Goal: Transaction & Acquisition: Purchase product/service

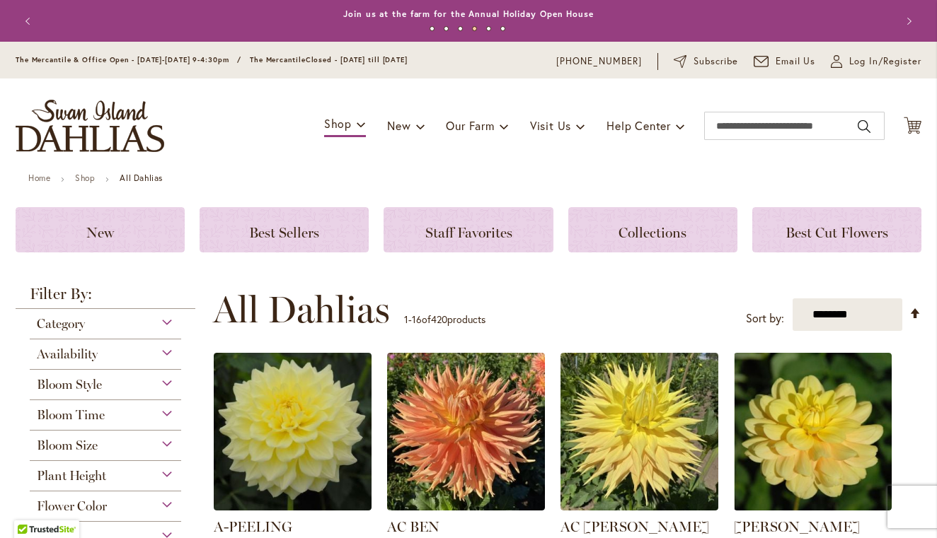
click at [111, 356] on div "Availability" at bounding box center [105, 351] width 151 height 23
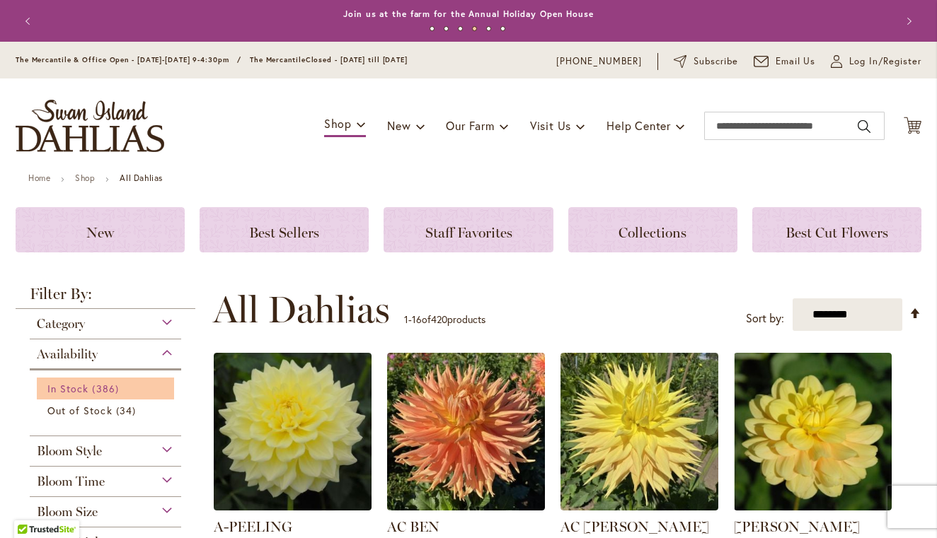
click at [97, 388] on span "386 items" at bounding box center [107, 388] width 30 height 15
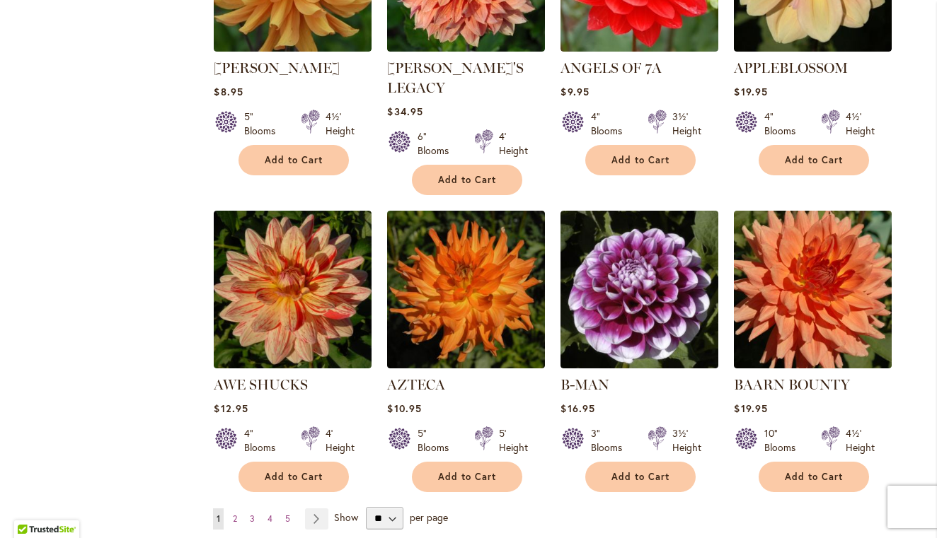
scroll to position [1025, 0]
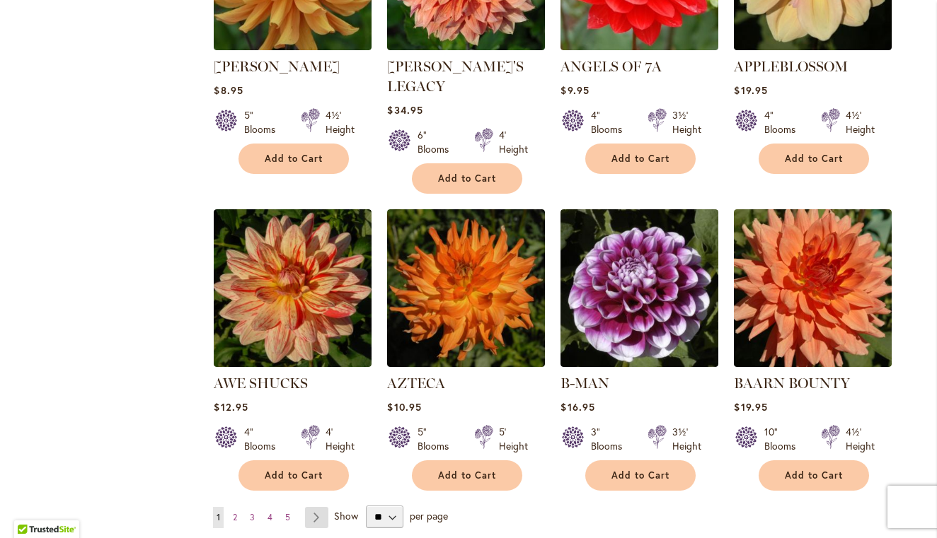
click at [313, 507] on link "Page Next" at bounding box center [316, 517] width 23 height 21
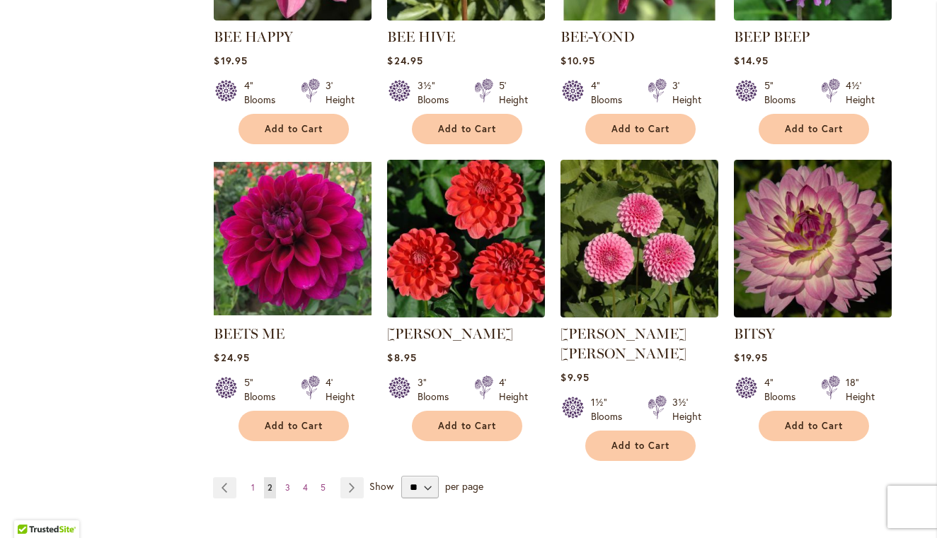
scroll to position [1060, 0]
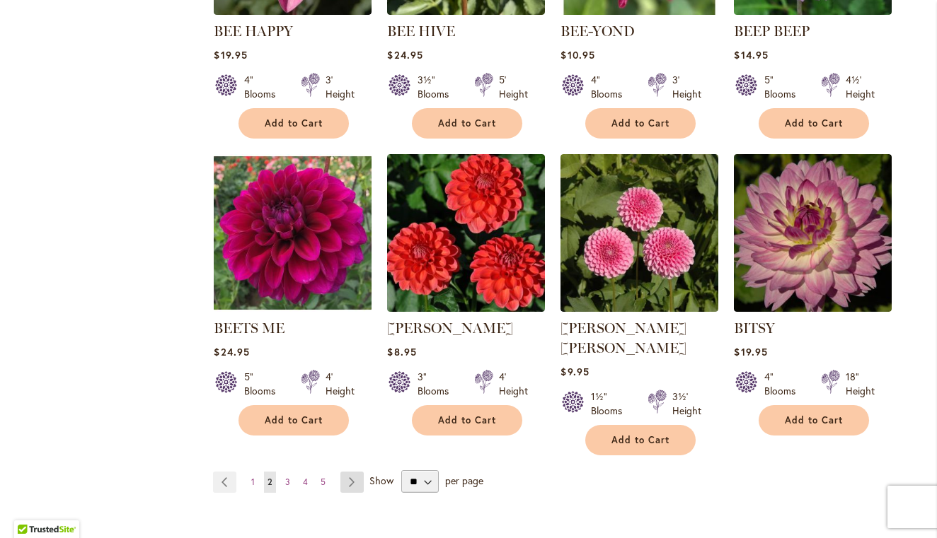
click at [359, 472] on link "Page Next" at bounding box center [351, 482] width 23 height 21
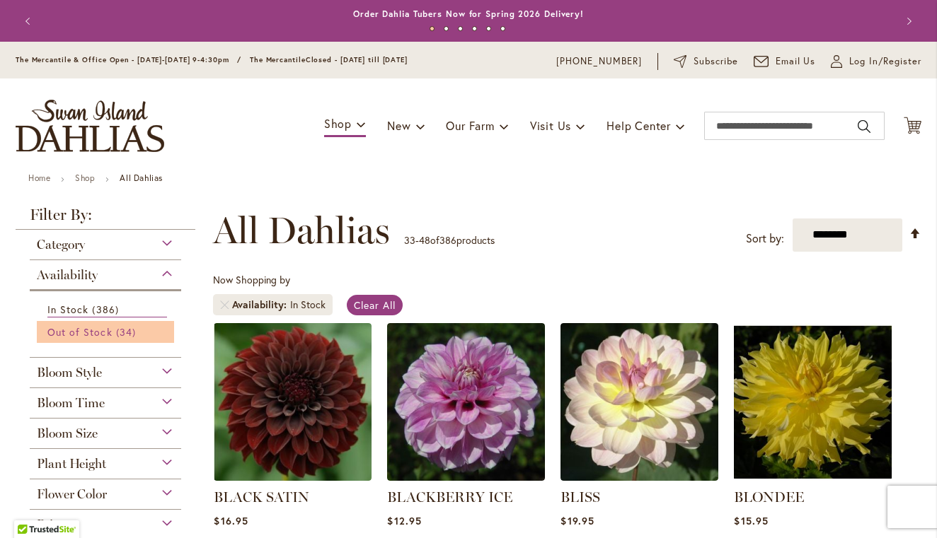
click at [95, 338] on link "Out of Stock 34 items" at bounding box center [107, 332] width 120 height 15
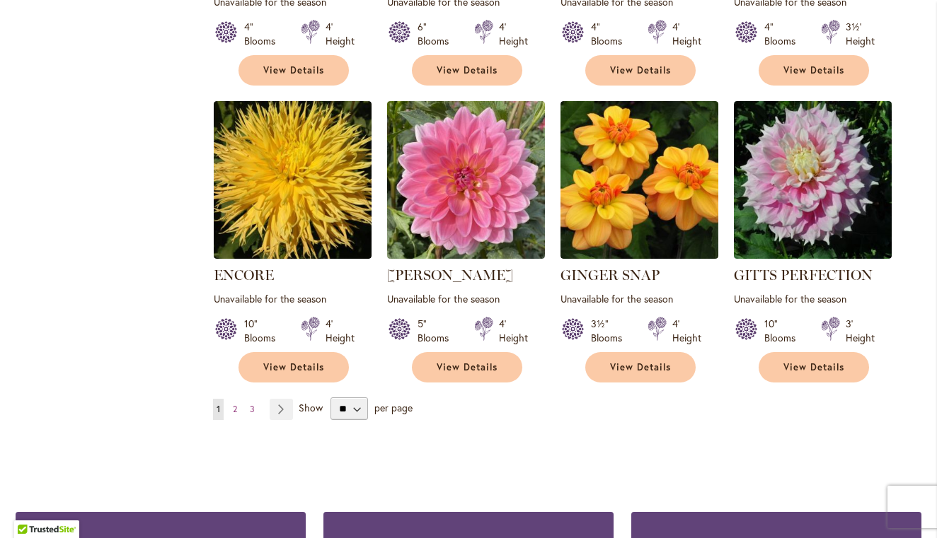
scroll to position [1135, 0]
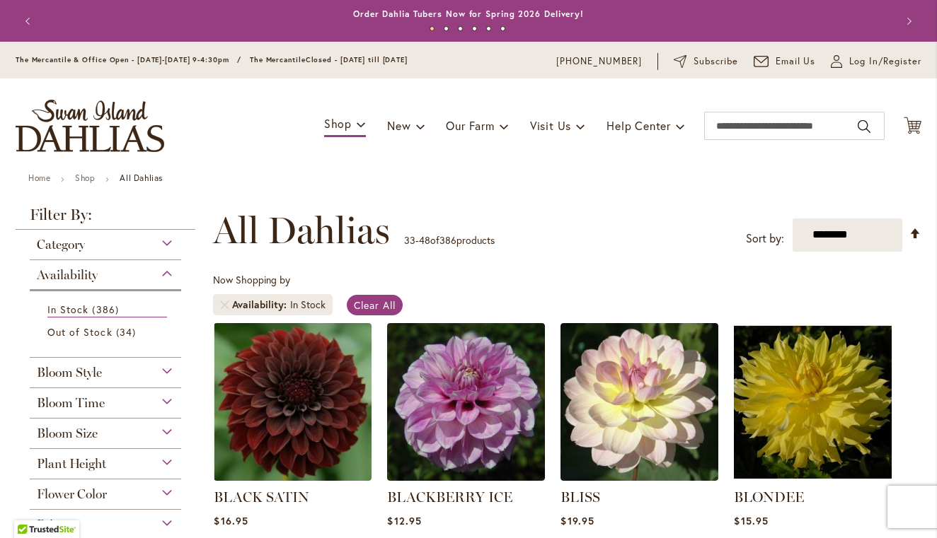
click at [83, 433] on span "Bloom Size" at bounding box center [67, 434] width 61 height 16
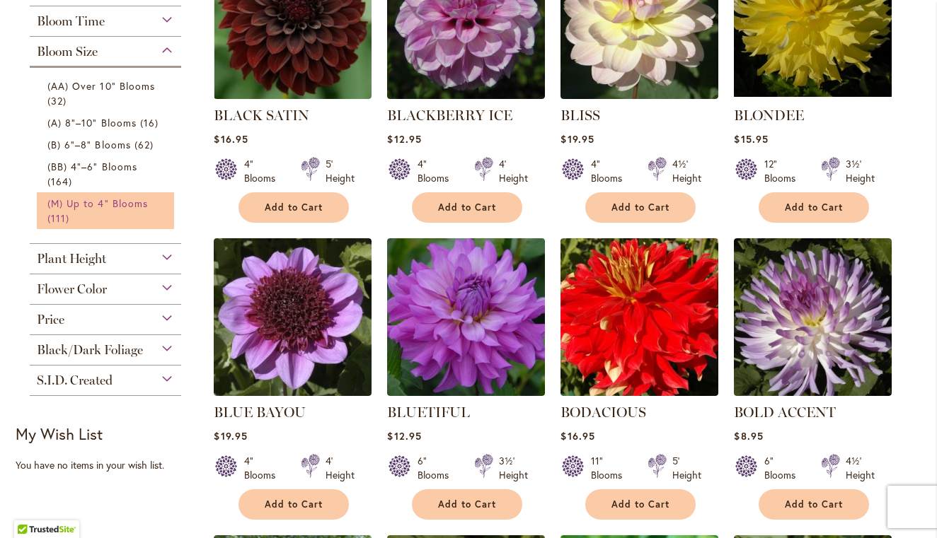
scroll to position [378, 0]
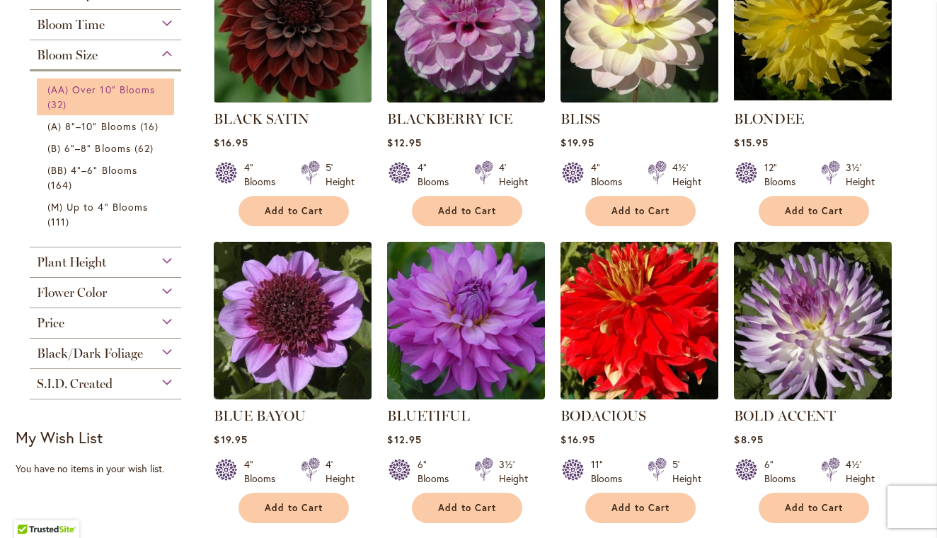
click at [70, 100] on span "32 items" at bounding box center [58, 104] width 23 height 15
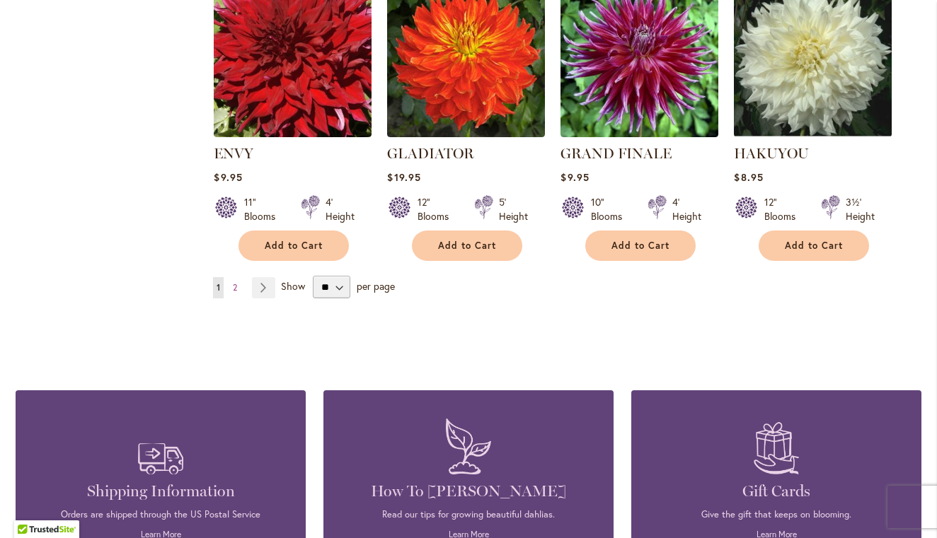
scroll to position [1219, 0]
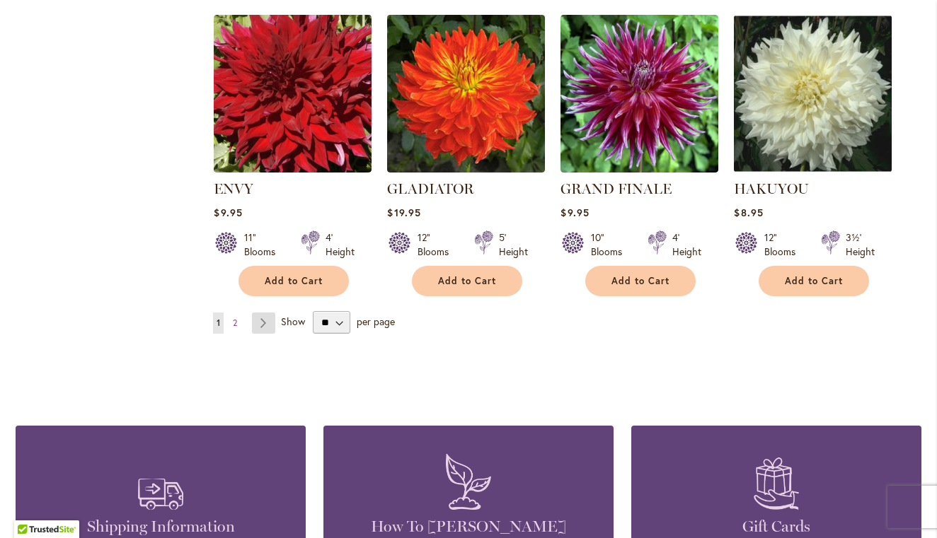
click at [274, 317] on link "Page Next" at bounding box center [263, 323] width 23 height 21
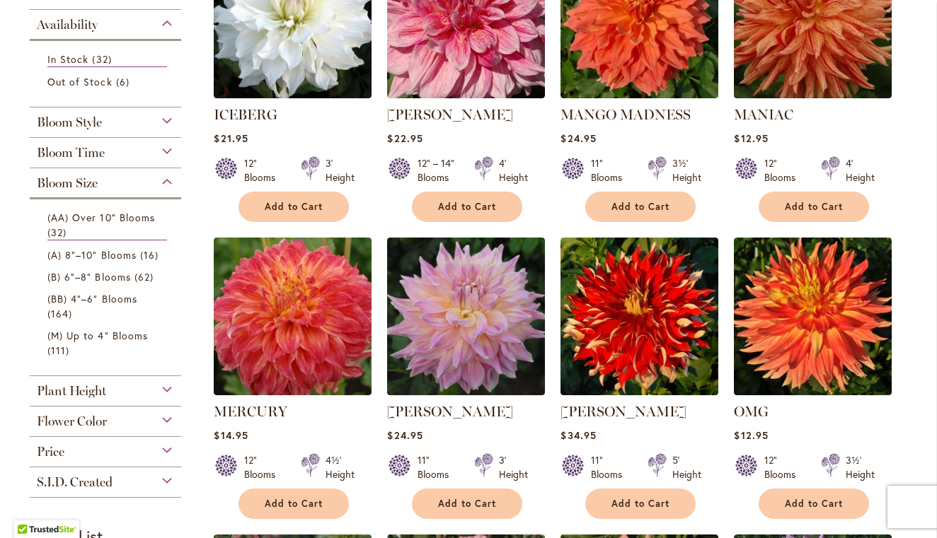
scroll to position [384, 0]
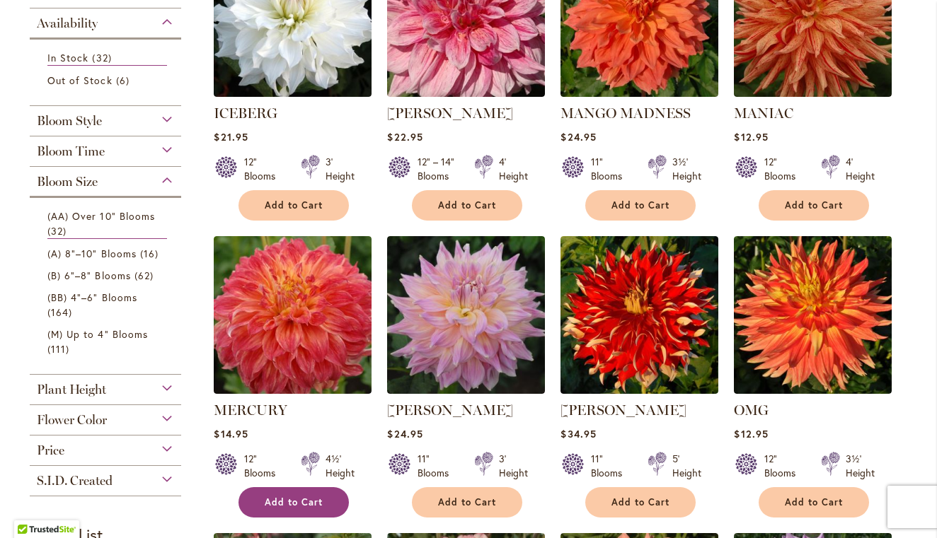
click at [296, 497] on span "Add to Cart" at bounding box center [294, 503] width 58 height 12
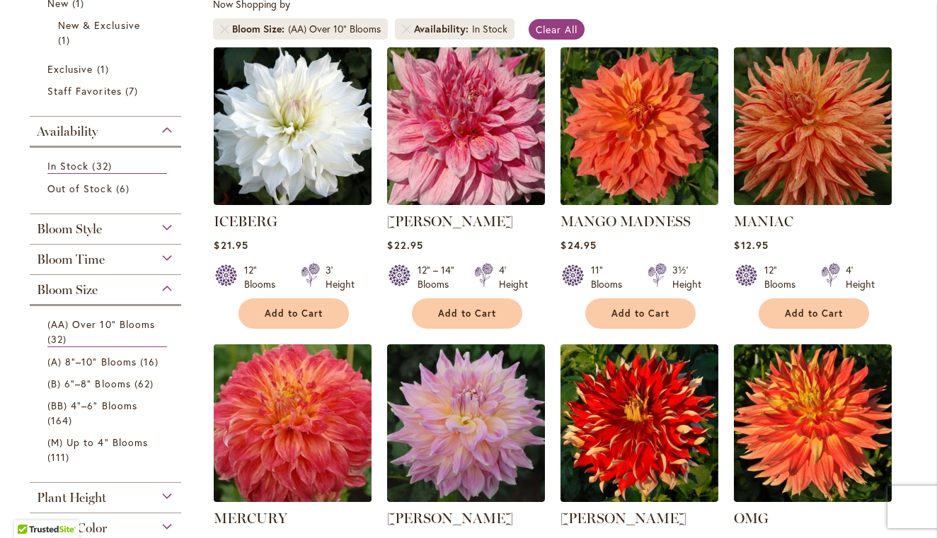
scroll to position [274, 0]
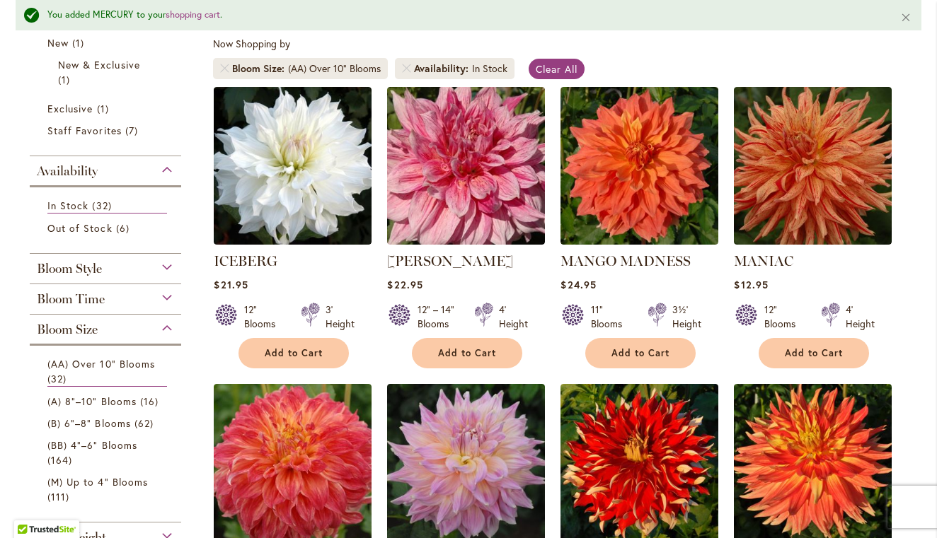
click at [474, 320] on div "12" – 14" Blooms 4' Height" at bounding box center [466, 311] width 158 height 40
click at [474, 342] on button "Add to Cart" at bounding box center [467, 353] width 110 height 30
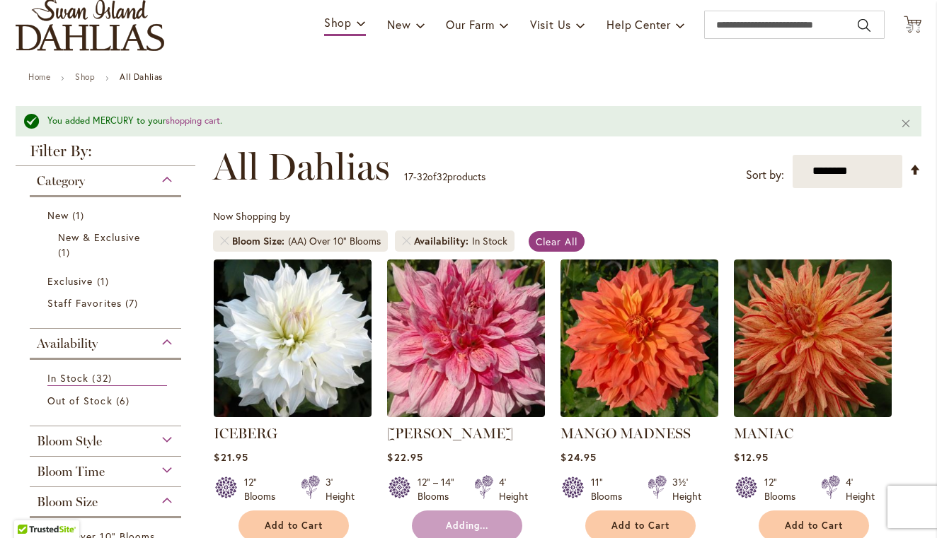
scroll to position [98, 0]
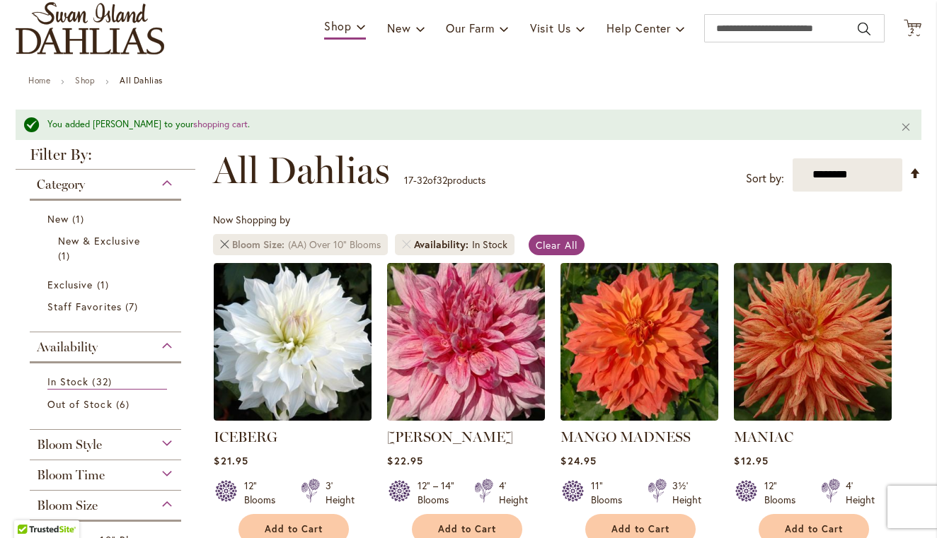
click at [226, 244] on link at bounding box center [224, 244] width 8 height 8
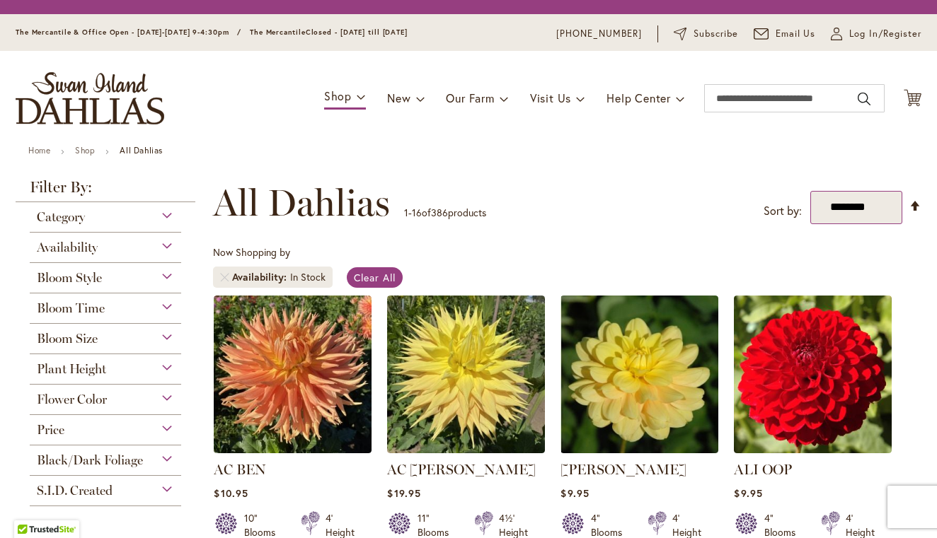
click at [871, 207] on select "**********" at bounding box center [856, 207] width 92 height 33
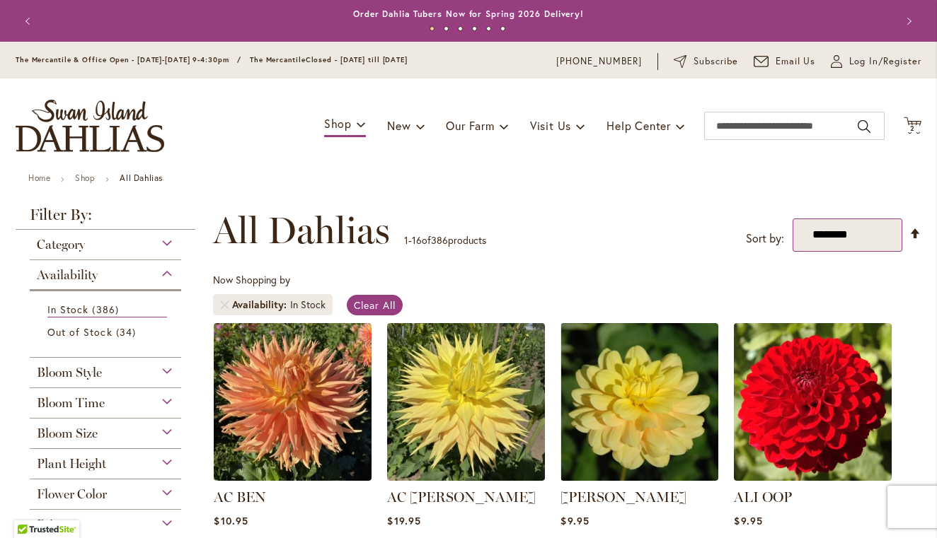
select select "*****"
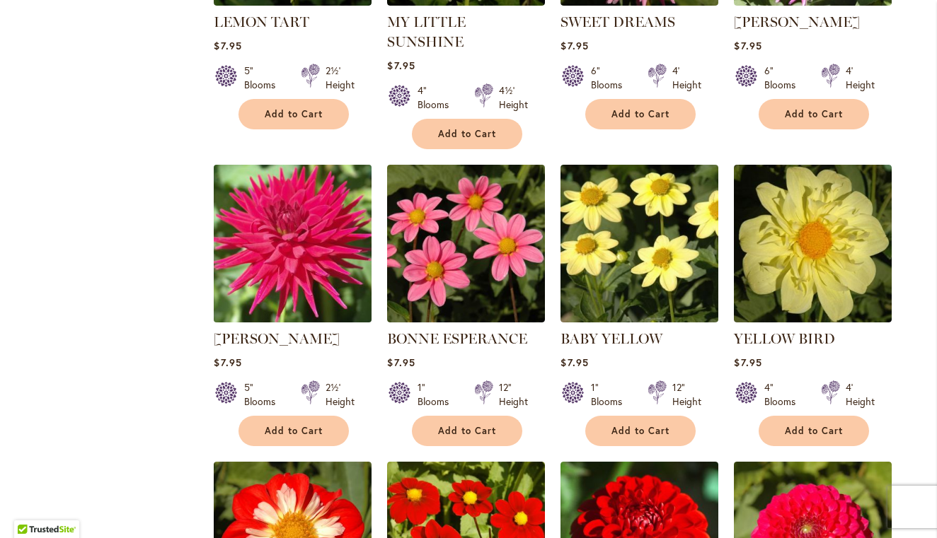
scroll to position [1145, 0]
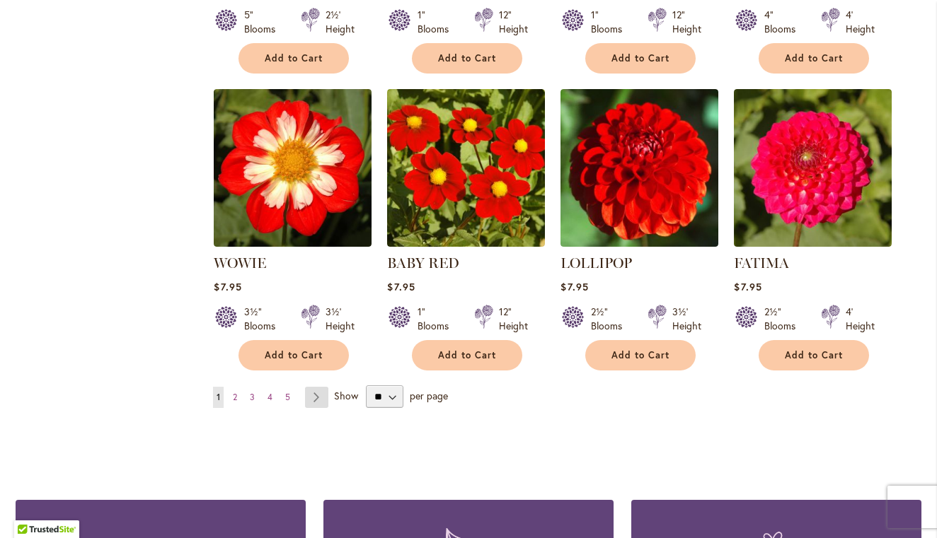
click at [325, 387] on link "Page Next" at bounding box center [316, 397] width 23 height 21
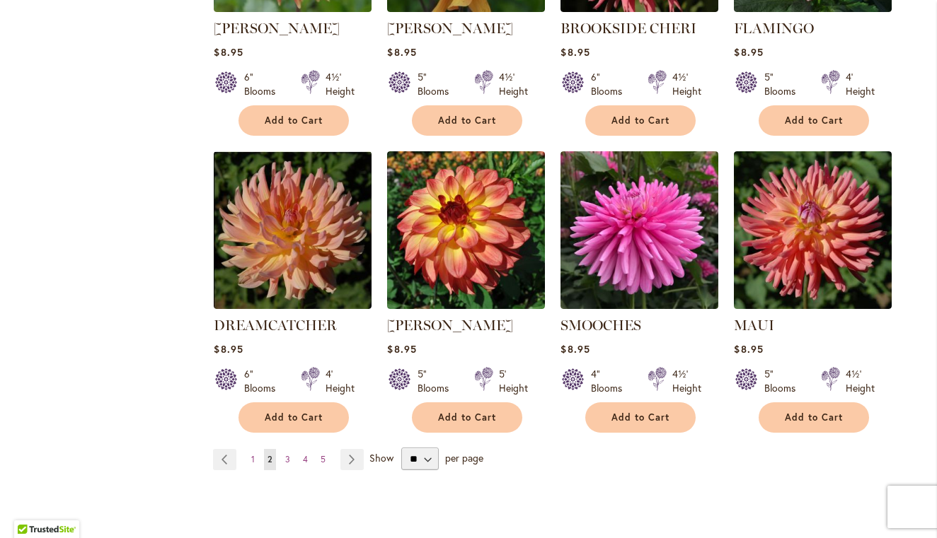
scroll to position [1064, 0]
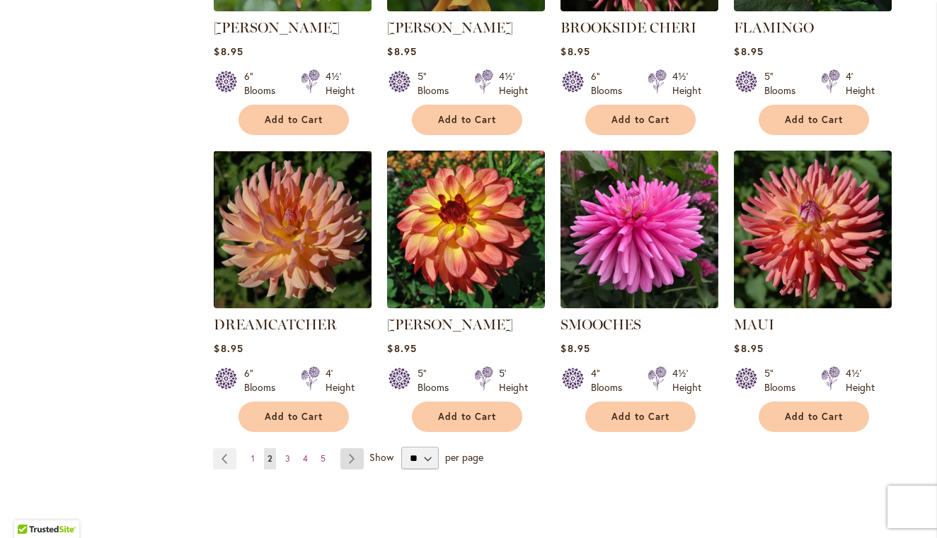
click at [354, 455] on link "Page Next" at bounding box center [351, 458] width 23 height 21
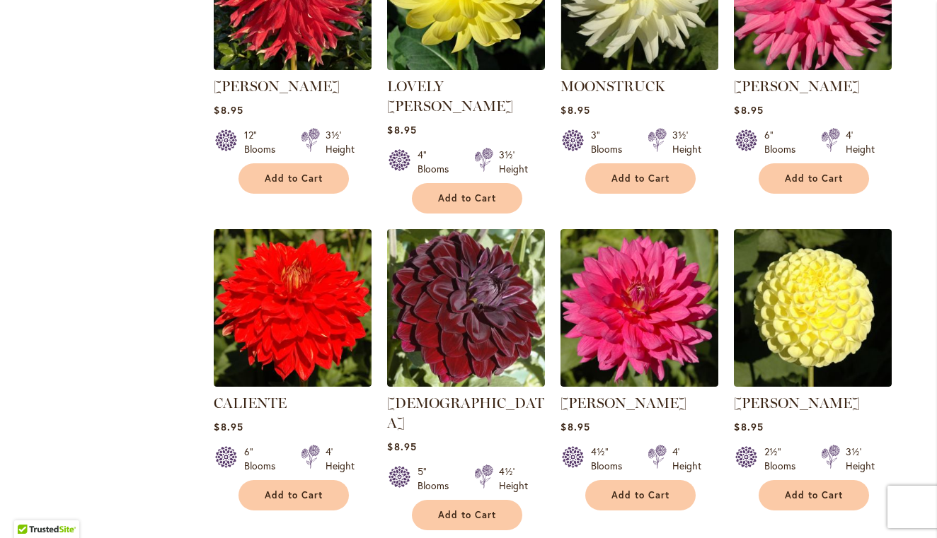
scroll to position [1082, 0]
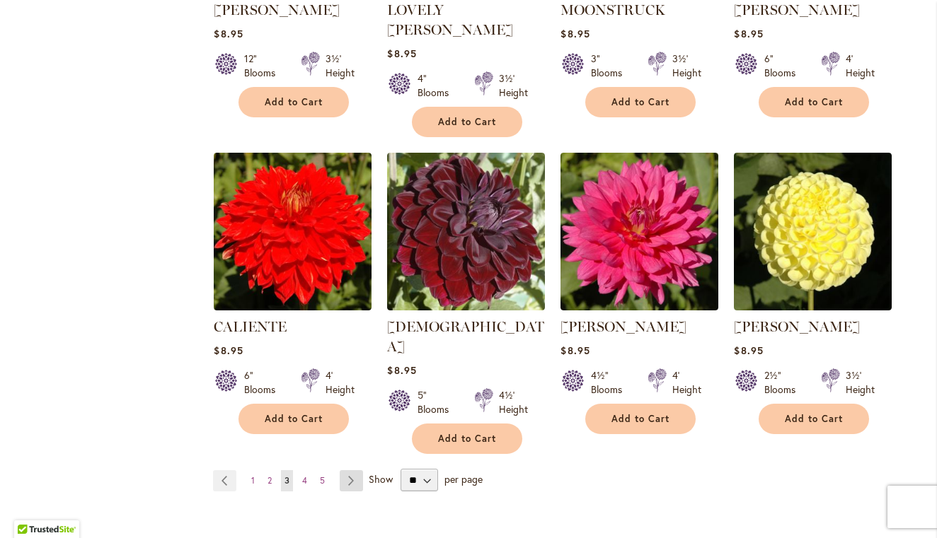
click at [347, 470] on link "Page Next" at bounding box center [351, 480] width 23 height 21
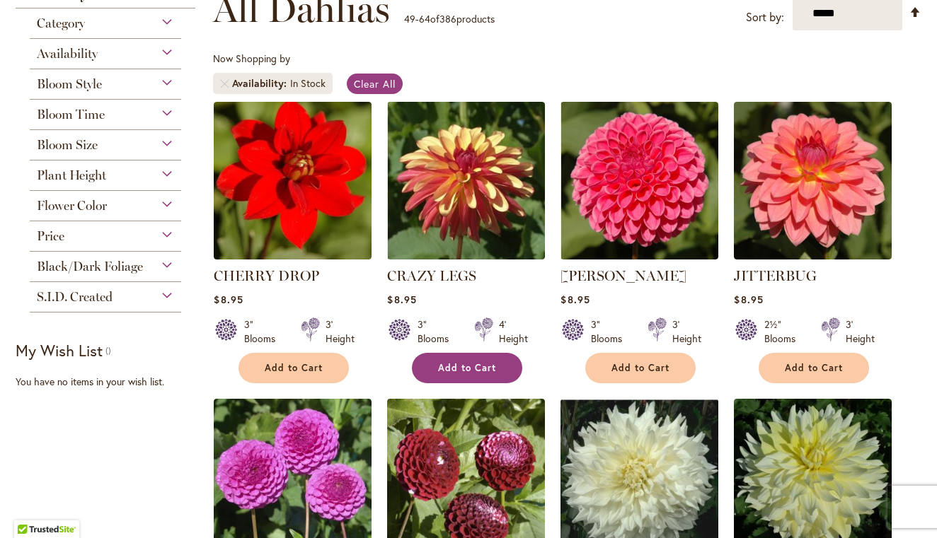
scroll to position [195, 0]
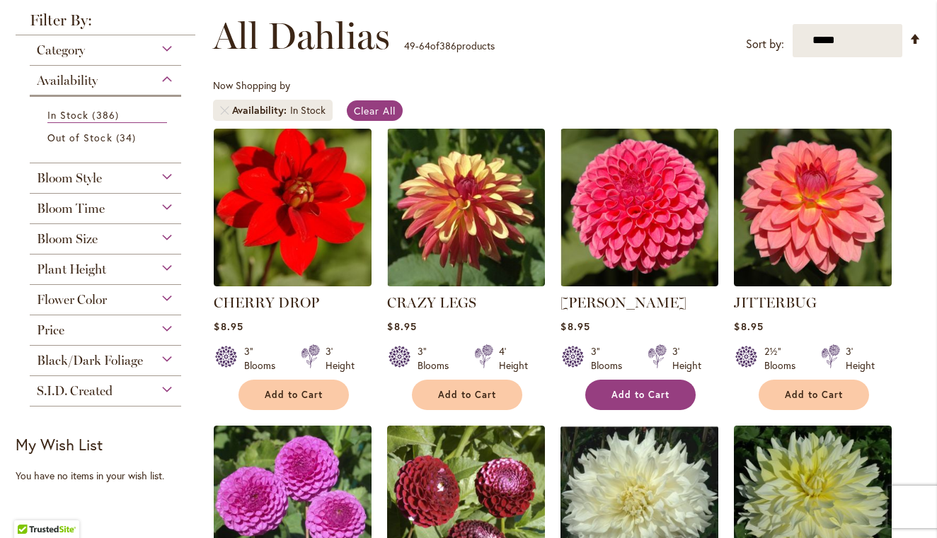
click at [645, 394] on span "Add to Cart" at bounding box center [640, 395] width 58 height 12
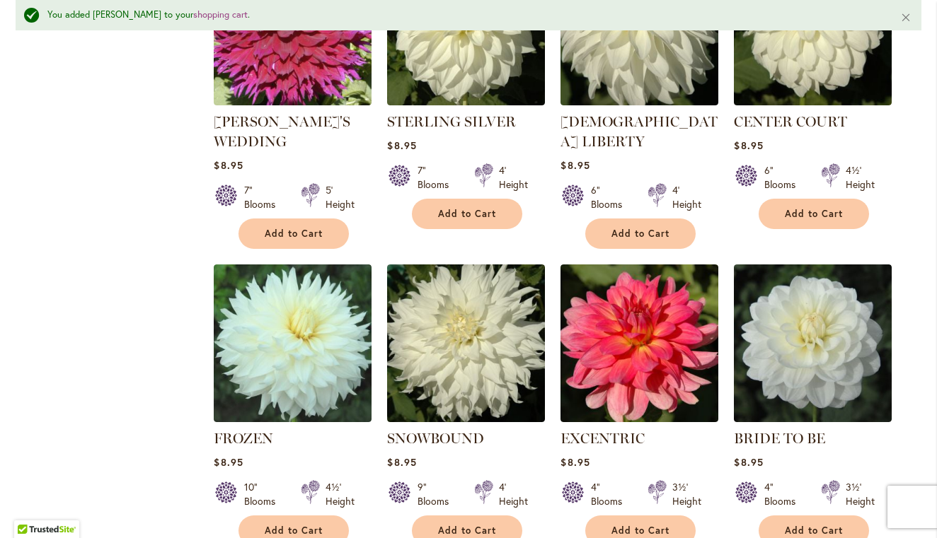
scroll to position [1025, 0]
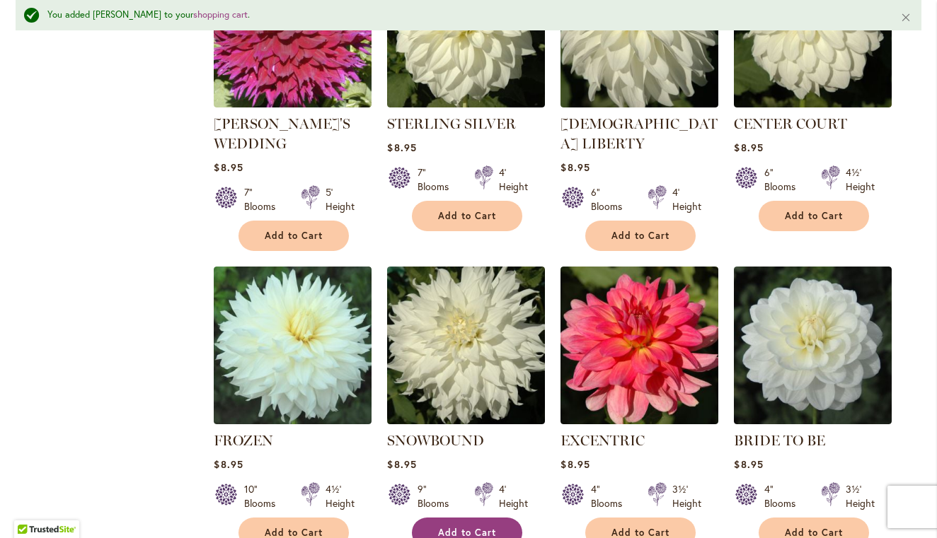
click at [443, 527] on span "Add to Cart" at bounding box center [467, 533] width 58 height 12
click at [618, 518] on button "Add to Cart" at bounding box center [640, 533] width 110 height 30
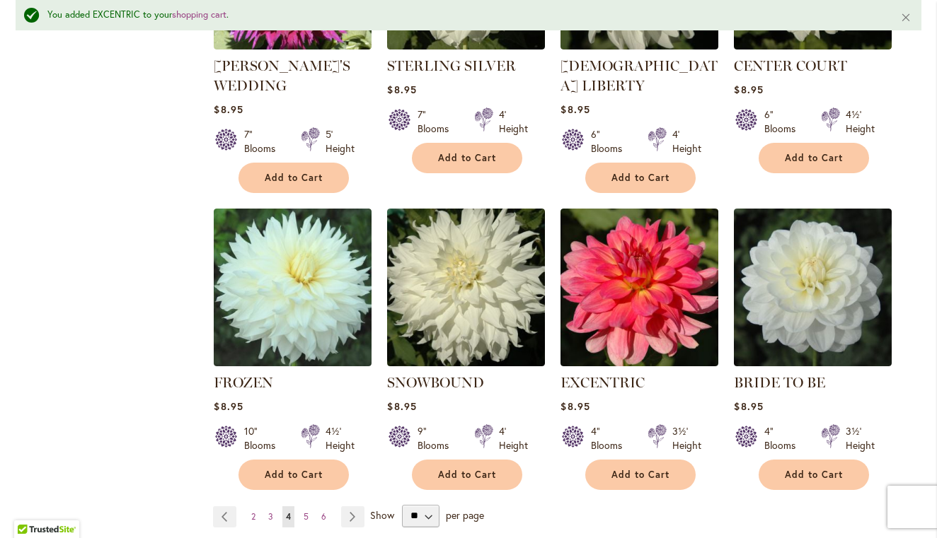
scroll to position [1137, 0]
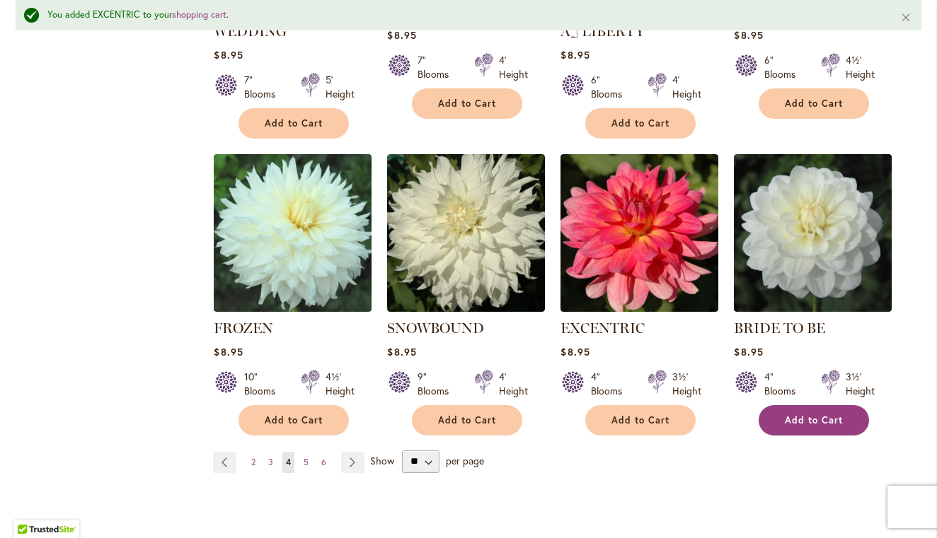
click at [814, 414] on span "Add to Cart" at bounding box center [813, 420] width 58 height 12
click at [354, 452] on link "Page Next" at bounding box center [352, 462] width 23 height 21
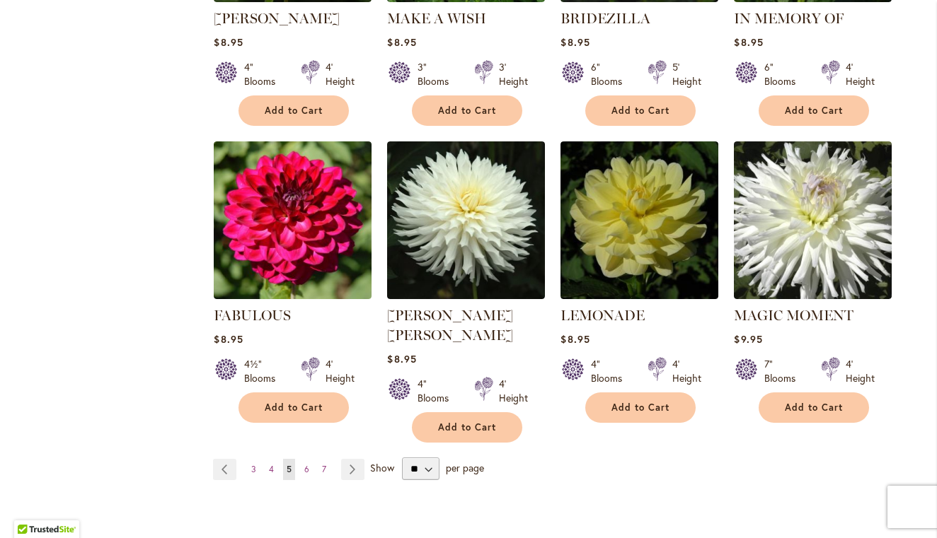
scroll to position [1107, 0]
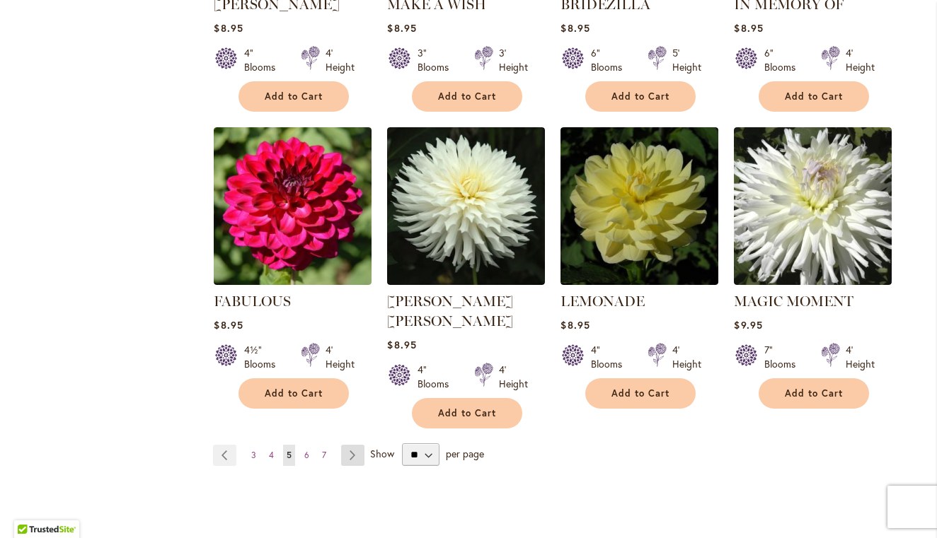
click at [358, 445] on link "Page Next" at bounding box center [352, 455] width 23 height 21
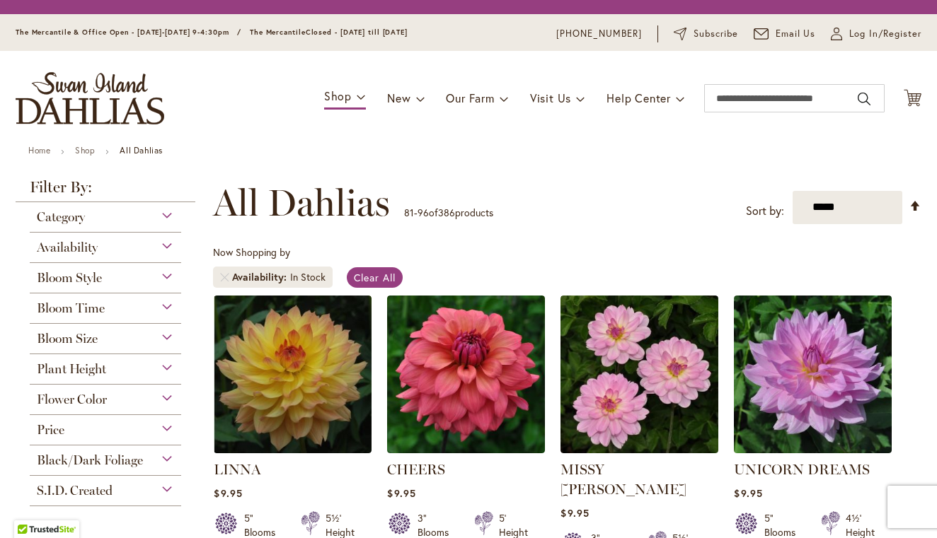
scroll to position [192, 0]
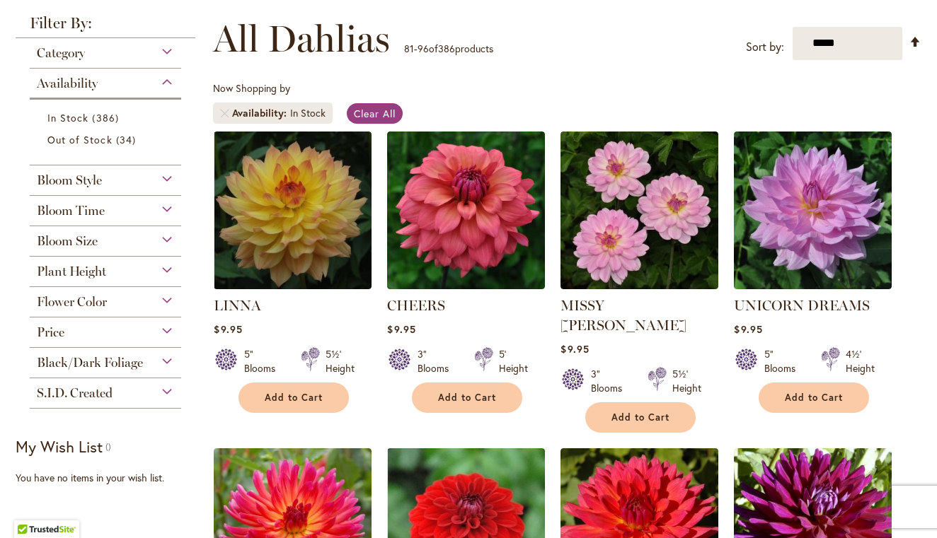
click at [460, 377] on div "CHEERS Rating: 93% 10 Reviews $9.95 3" Blooms 5' Height Add to Cart" at bounding box center [466, 351] width 158 height 110
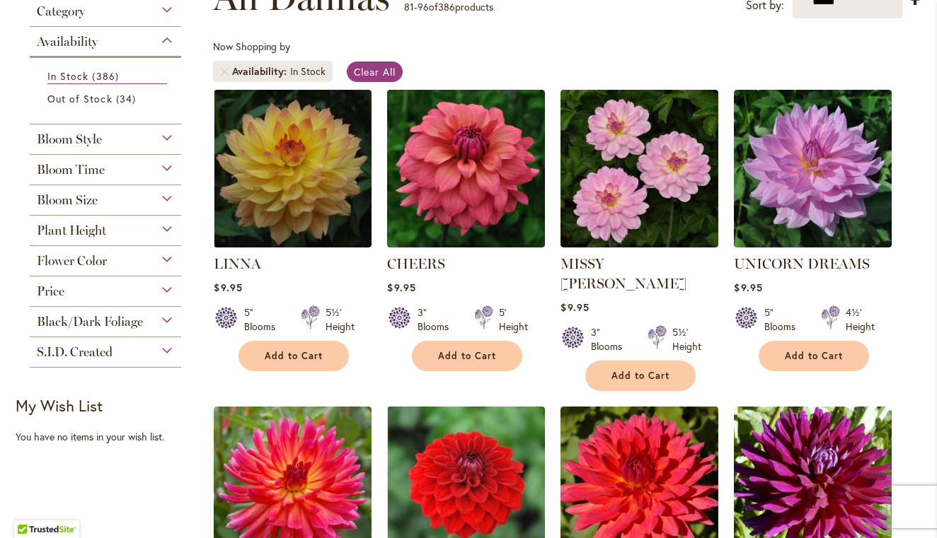
scroll to position [446, 0]
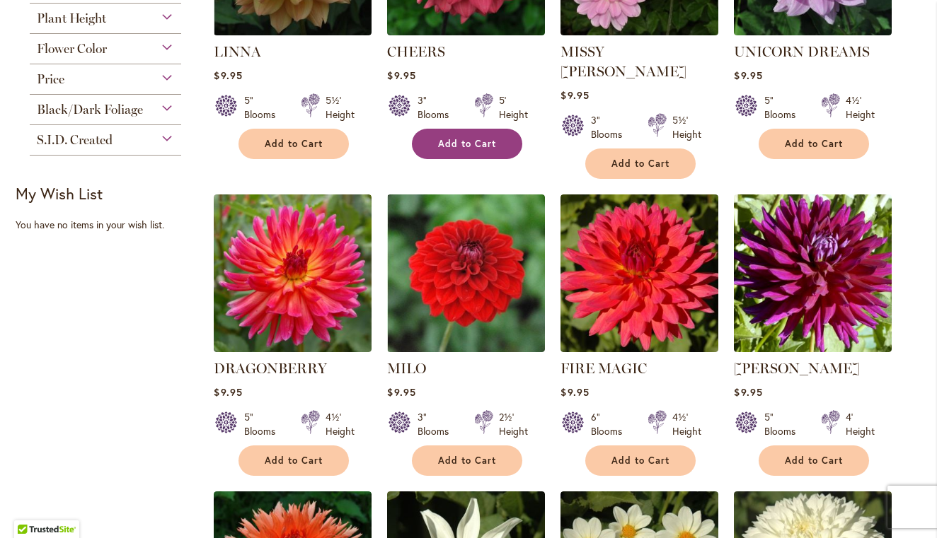
click at [465, 144] on span "Add to Cart" at bounding box center [467, 144] width 58 height 12
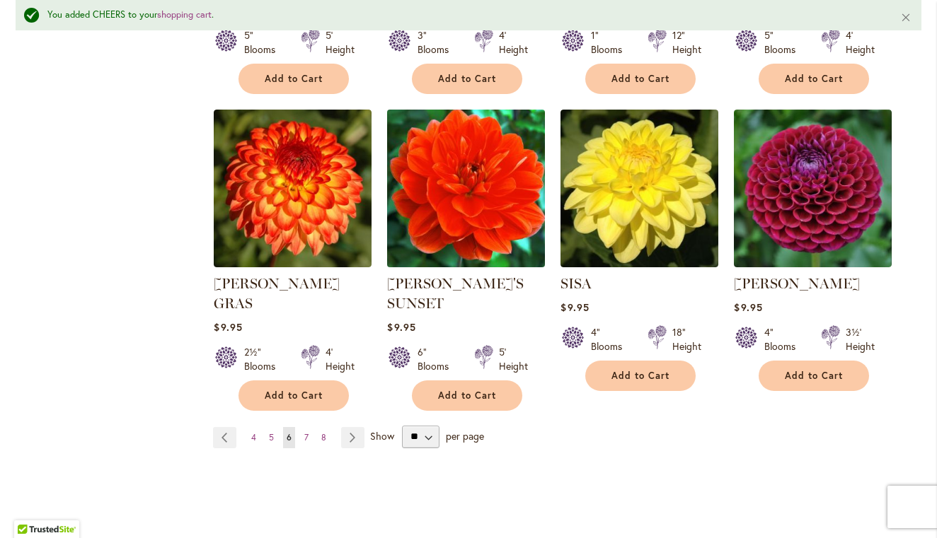
scroll to position [1166, 0]
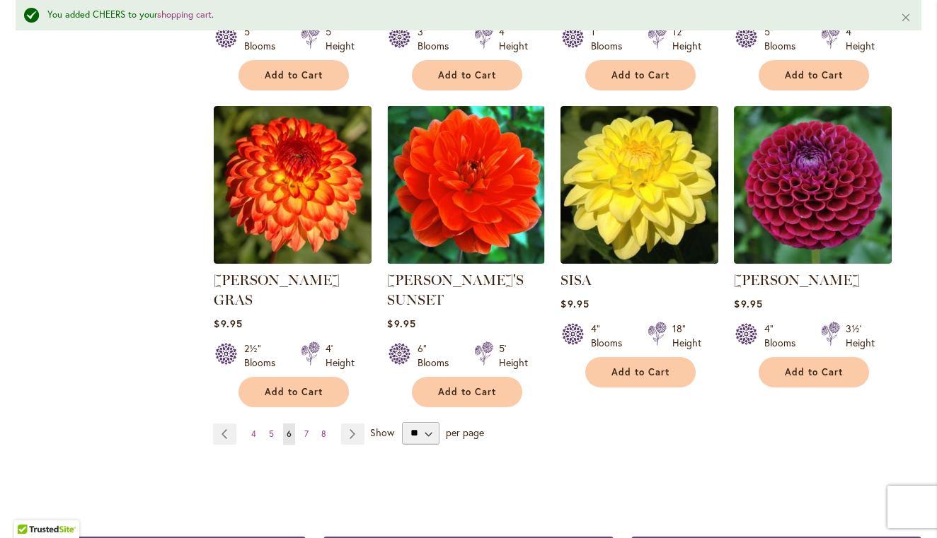
click at [366, 424] on ul "Page Previous Page 4 Page 5 You're currently reading page 6 Page 7 Page 8 Page …" at bounding box center [291, 434] width 157 height 21
click at [356, 424] on link "Page Next" at bounding box center [352, 434] width 23 height 21
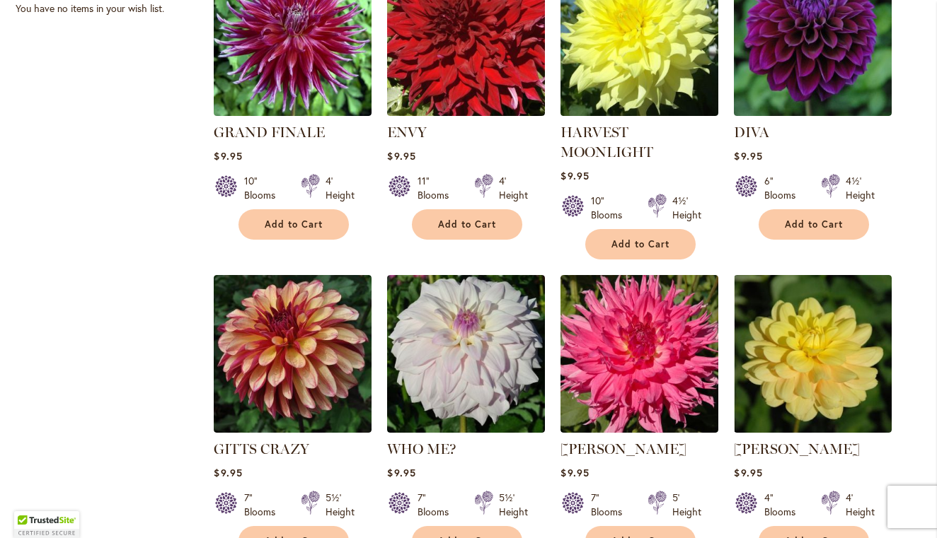
scroll to position [735, 0]
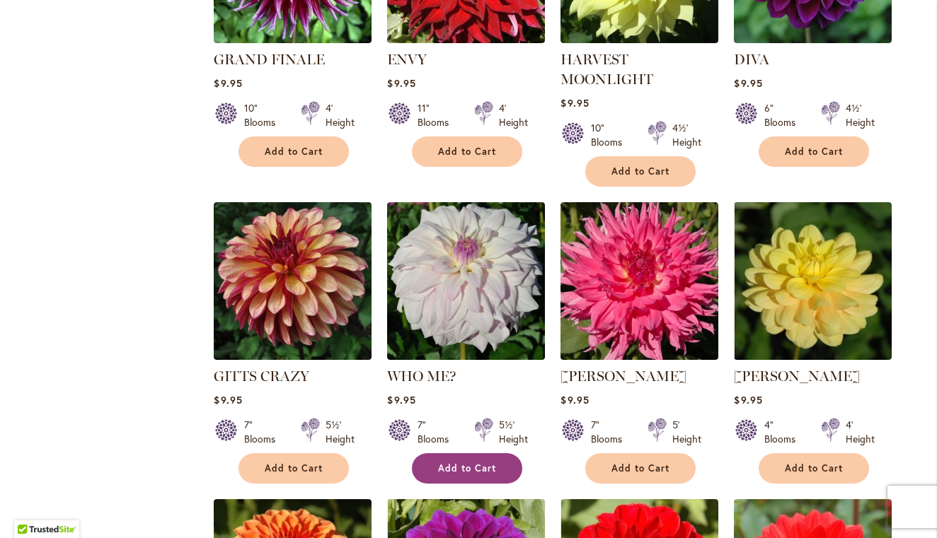
click at [470, 465] on span "Add to Cart" at bounding box center [467, 469] width 58 height 12
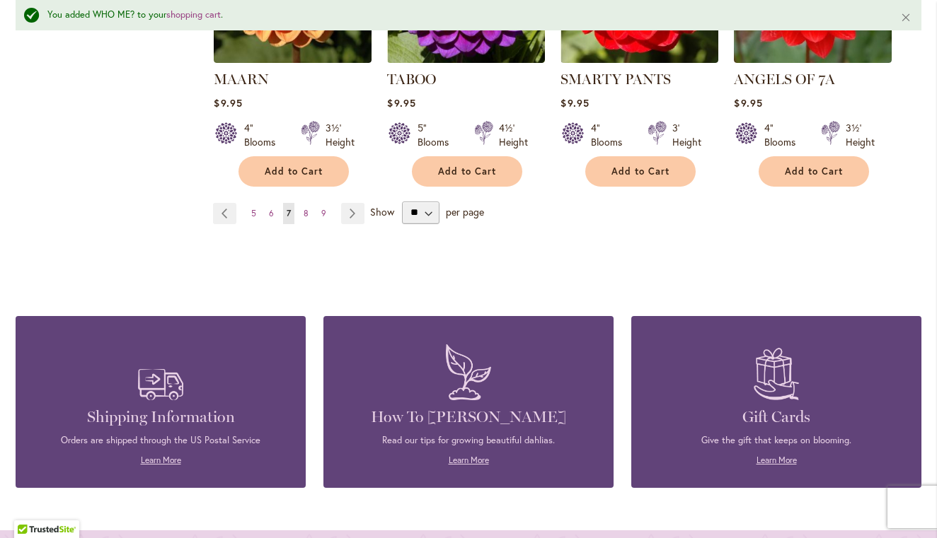
scroll to position [1364, 0]
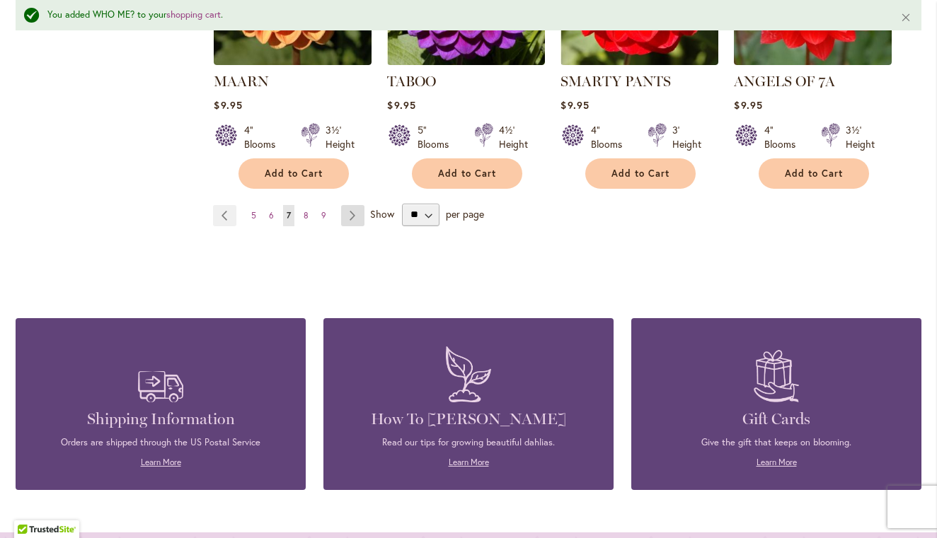
click at [354, 211] on link "Page Next" at bounding box center [352, 215] width 23 height 21
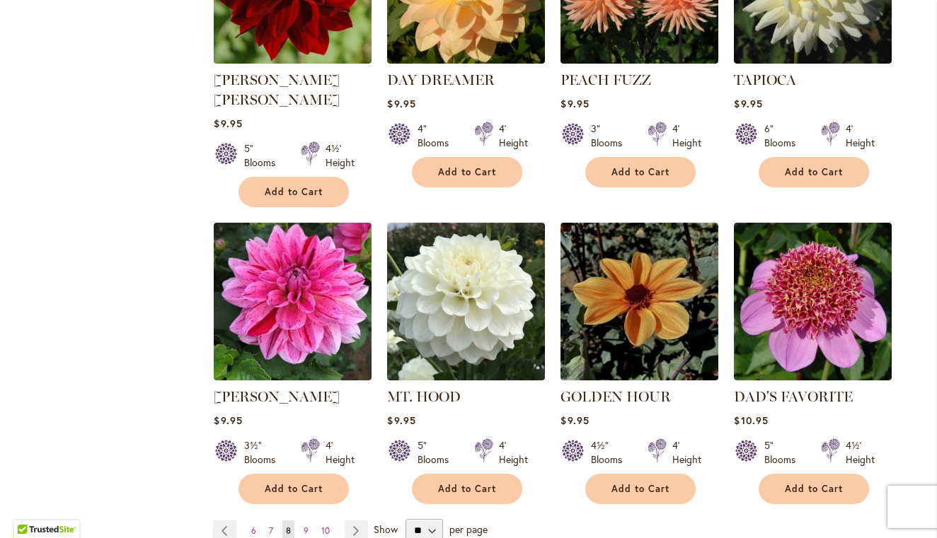
scroll to position [1031, 0]
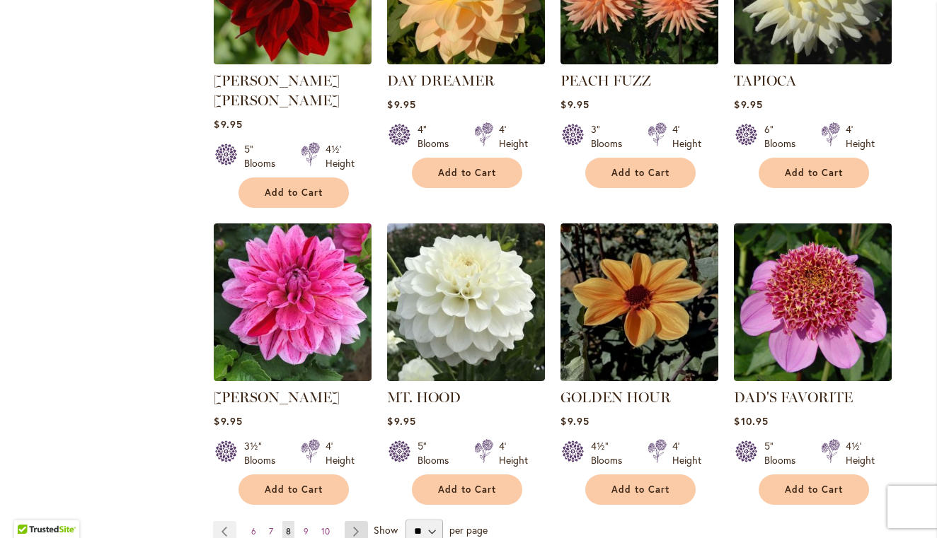
click at [357, 521] on link "Page Next" at bounding box center [355, 531] width 23 height 21
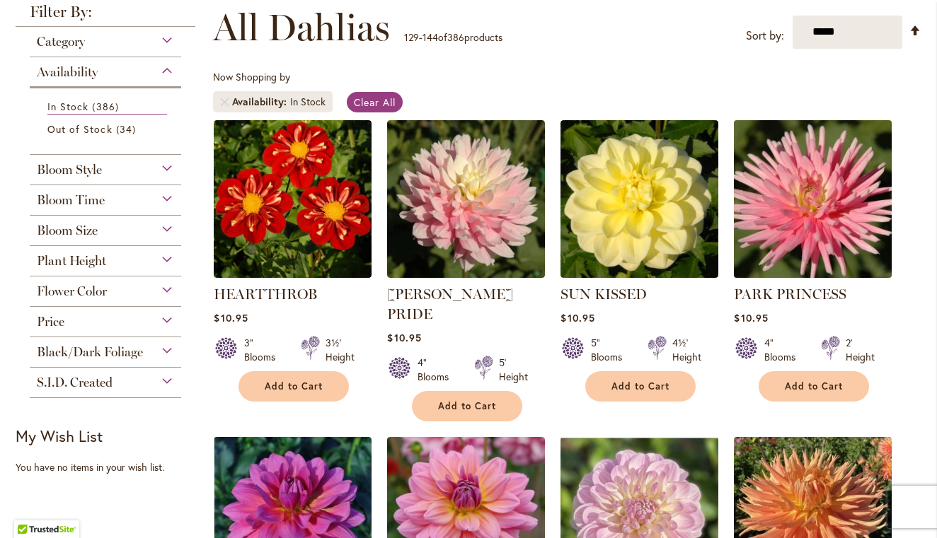
scroll to position [204, 0]
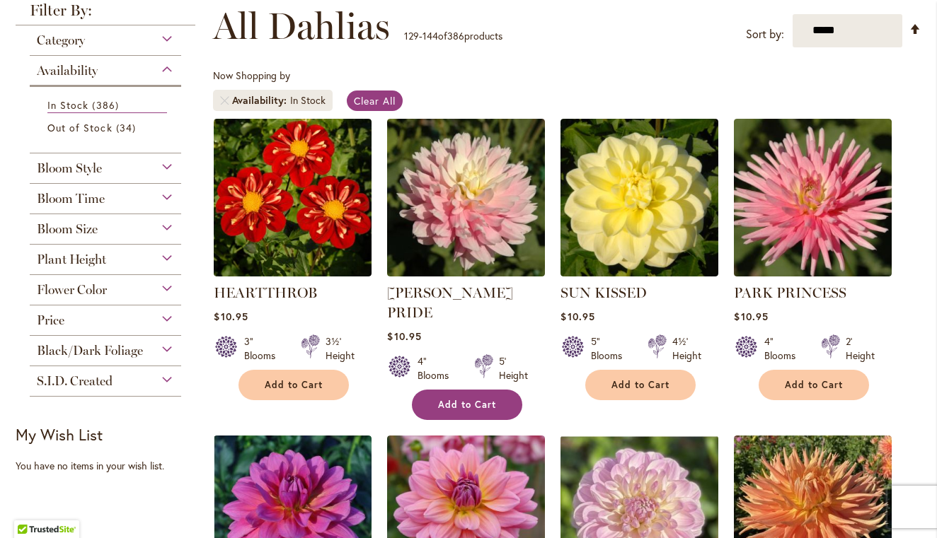
click at [472, 399] on span "Add to Cart" at bounding box center [467, 405] width 58 height 12
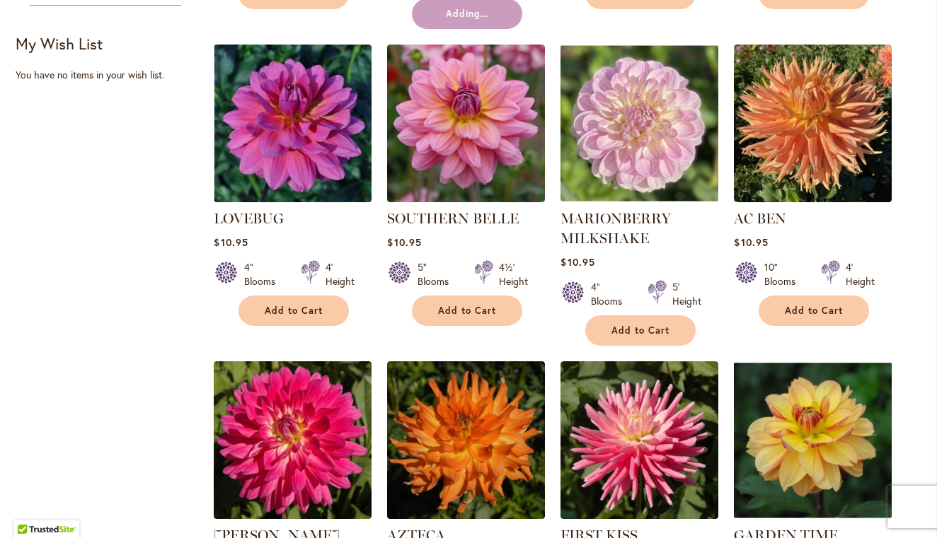
scroll to position [594, 0]
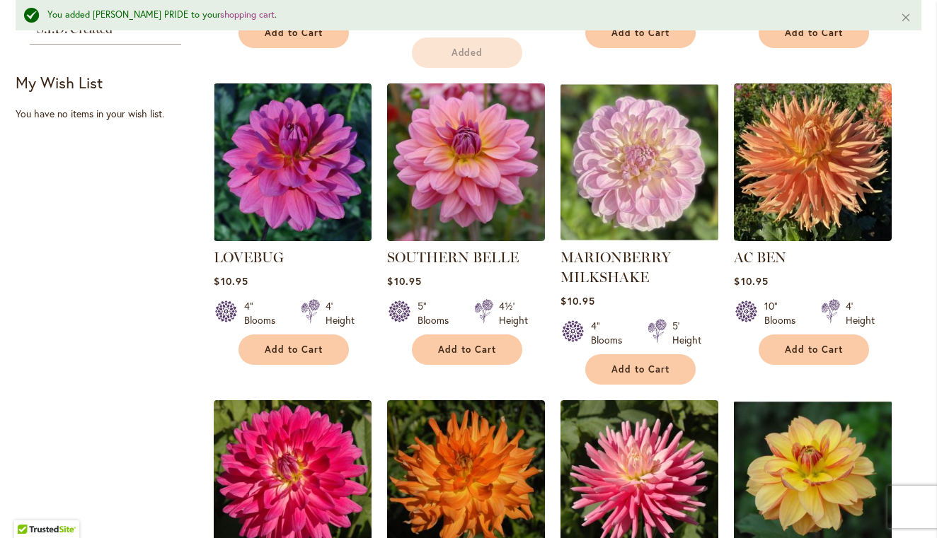
click at [470, 291] on div "5" Blooms 4½' Height" at bounding box center [466, 308] width 158 height 40
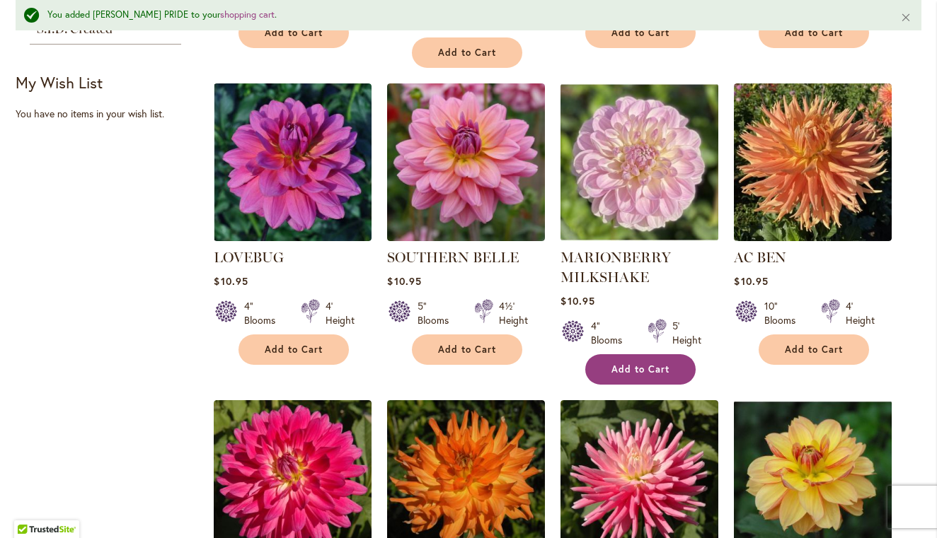
click at [629, 354] on button "Add to Cart" at bounding box center [640, 369] width 110 height 30
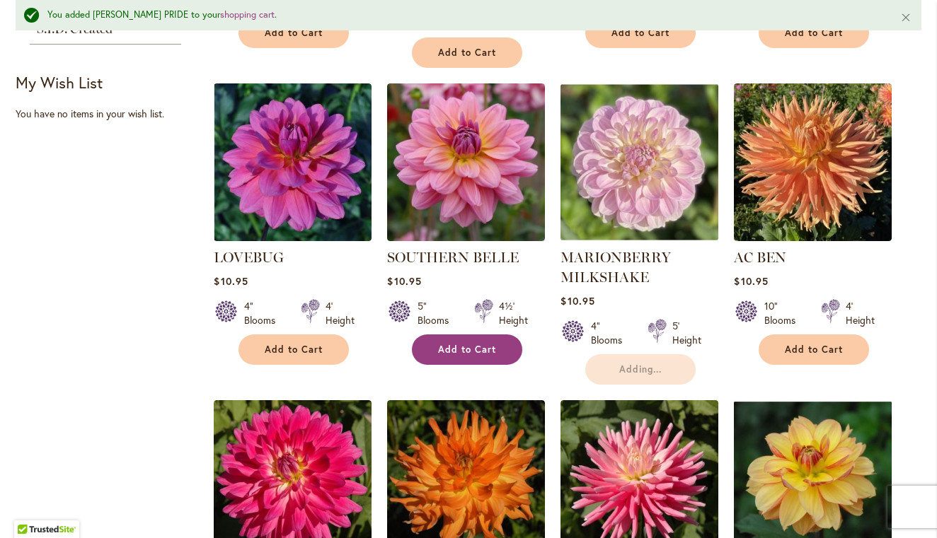
click at [497, 335] on button "Add to Cart" at bounding box center [467, 350] width 110 height 30
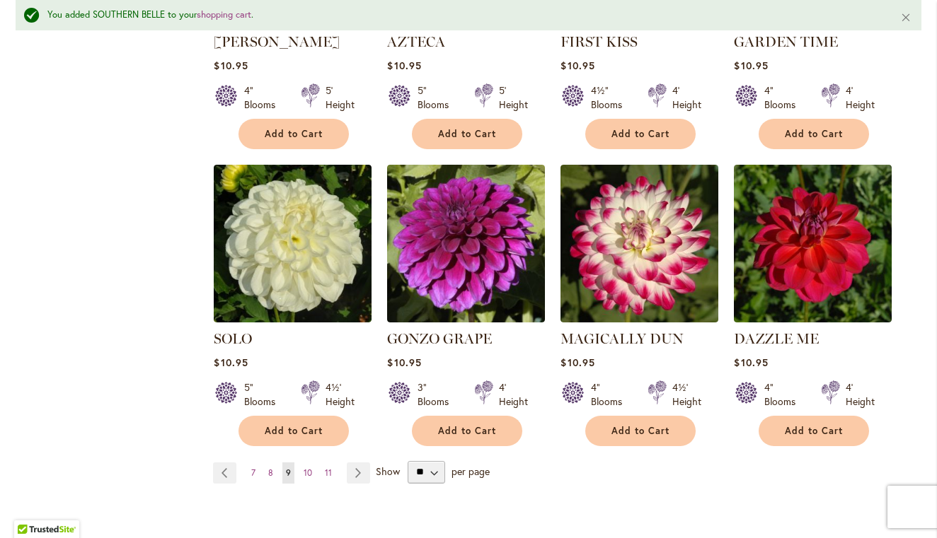
scroll to position [1180, 0]
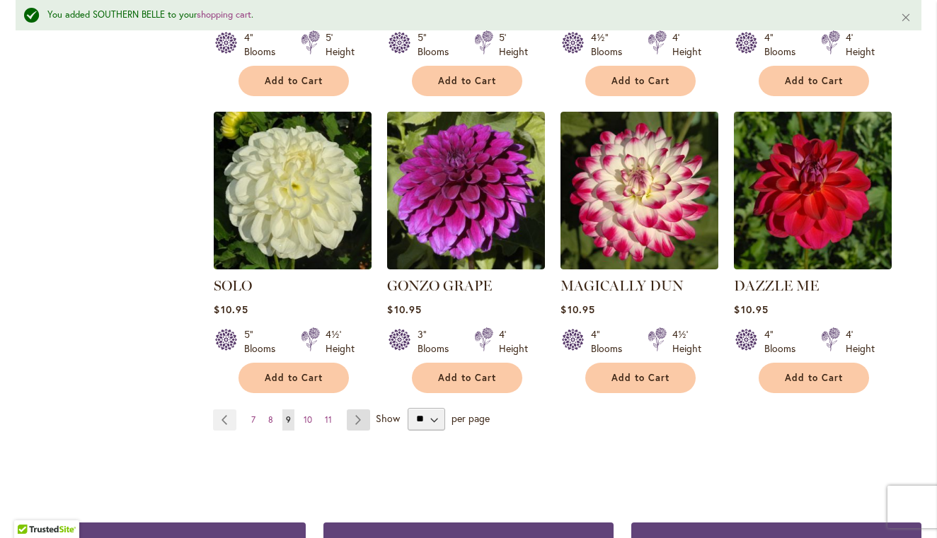
click at [359, 410] on link "Page Next" at bounding box center [358, 420] width 23 height 21
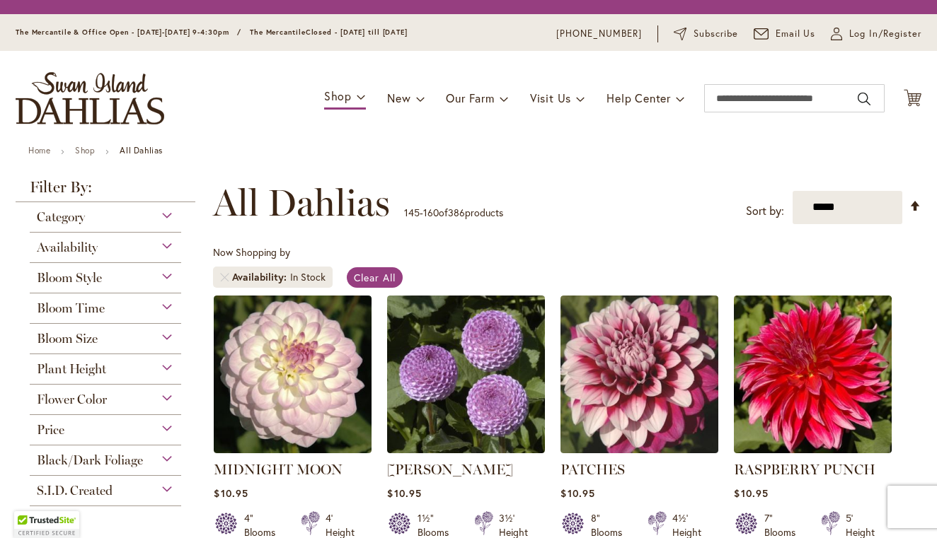
scroll to position [262, 0]
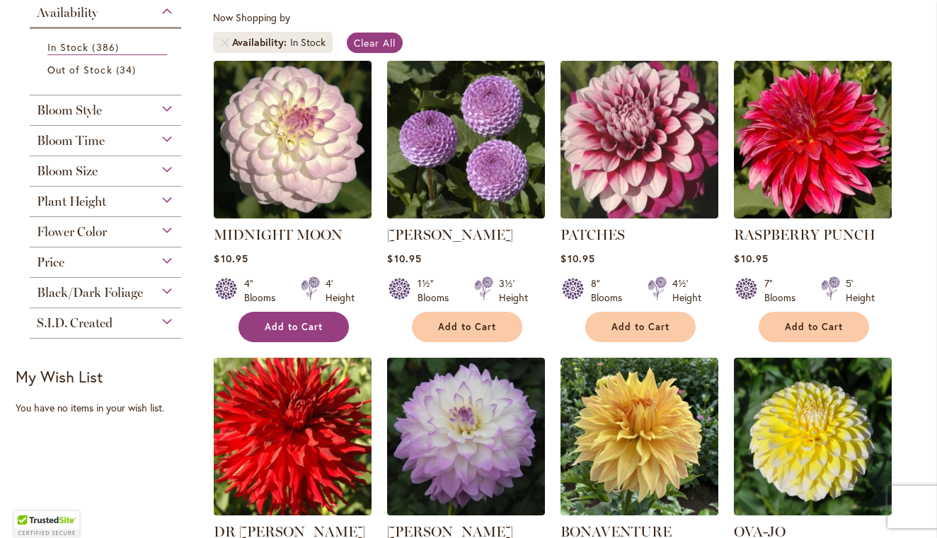
click at [300, 323] on span "Add to Cart" at bounding box center [294, 327] width 58 height 12
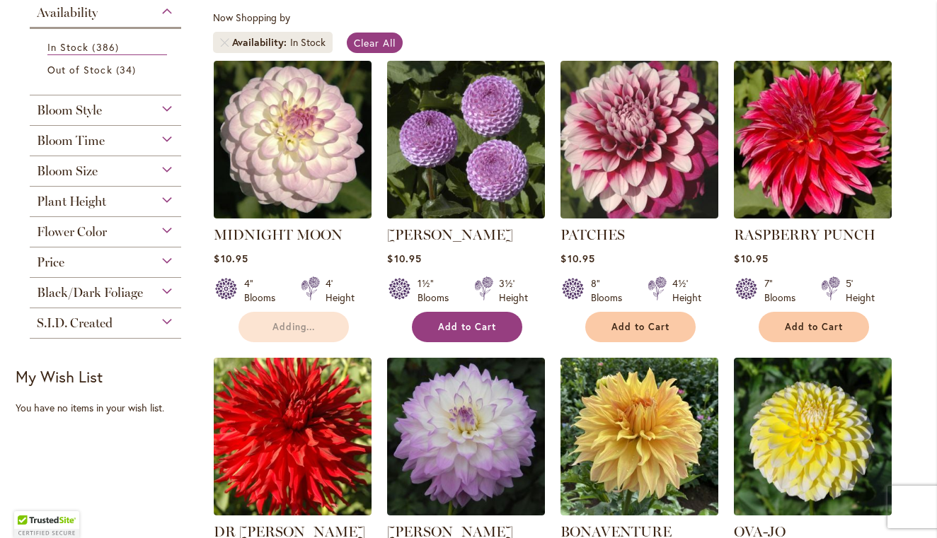
click at [466, 323] on span "Add to Cart" at bounding box center [467, 327] width 58 height 12
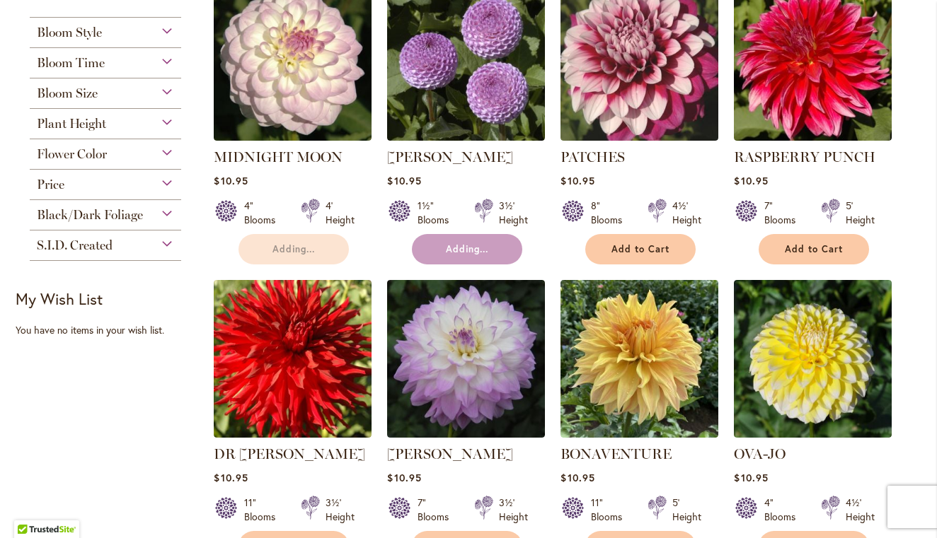
scroll to position [403, 0]
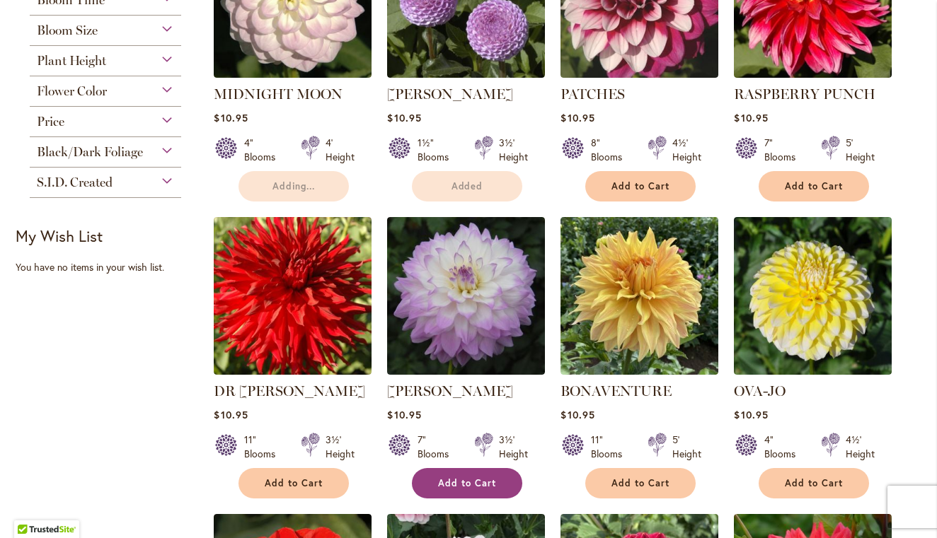
click at [467, 475] on button "Add to Cart" at bounding box center [467, 483] width 110 height 30
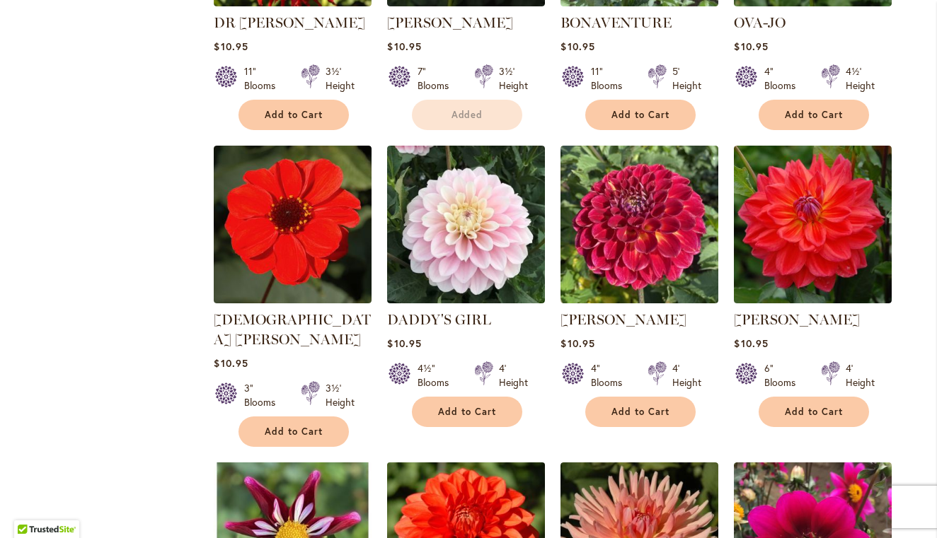
scroll to position [773, 0]
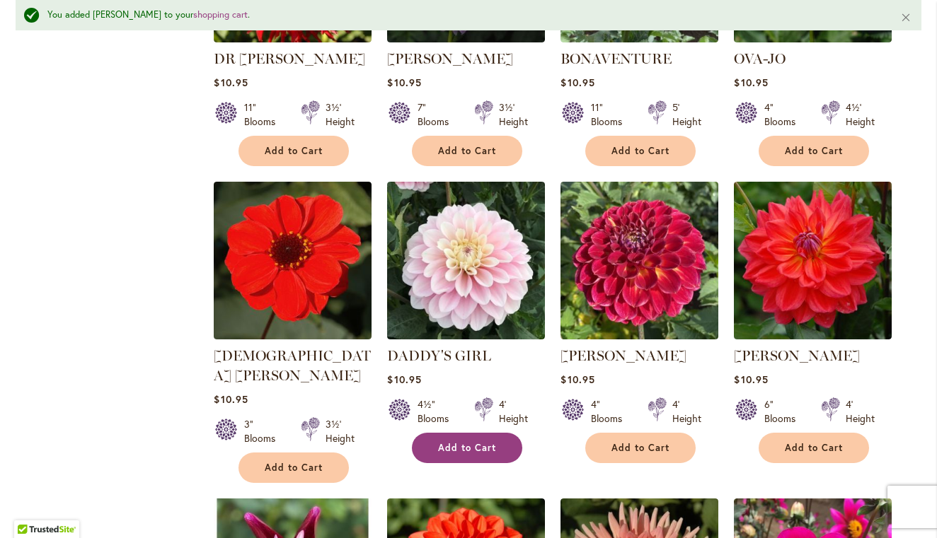
click at [465, 445] on span "Add to Cart" at bounding box center [467, 448] width 58 height 12
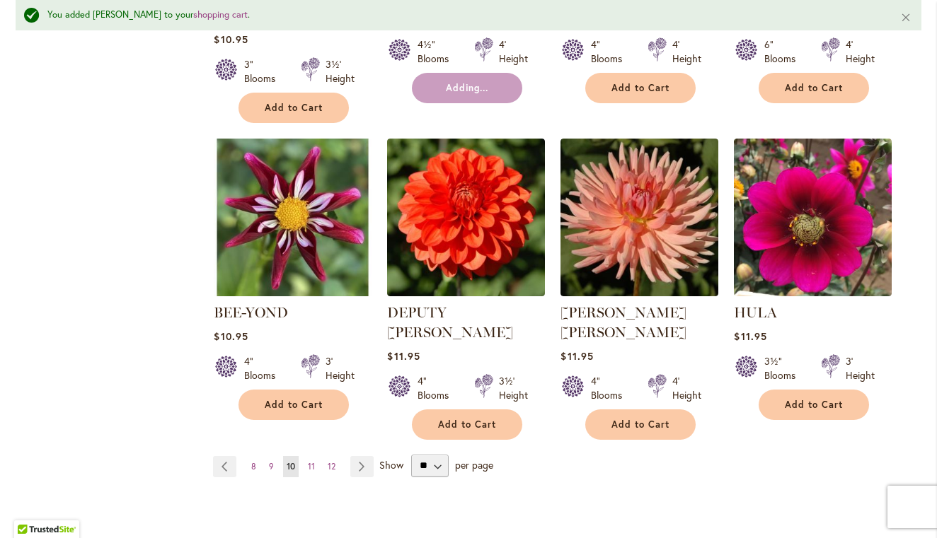
scroll to position [1131, 0]
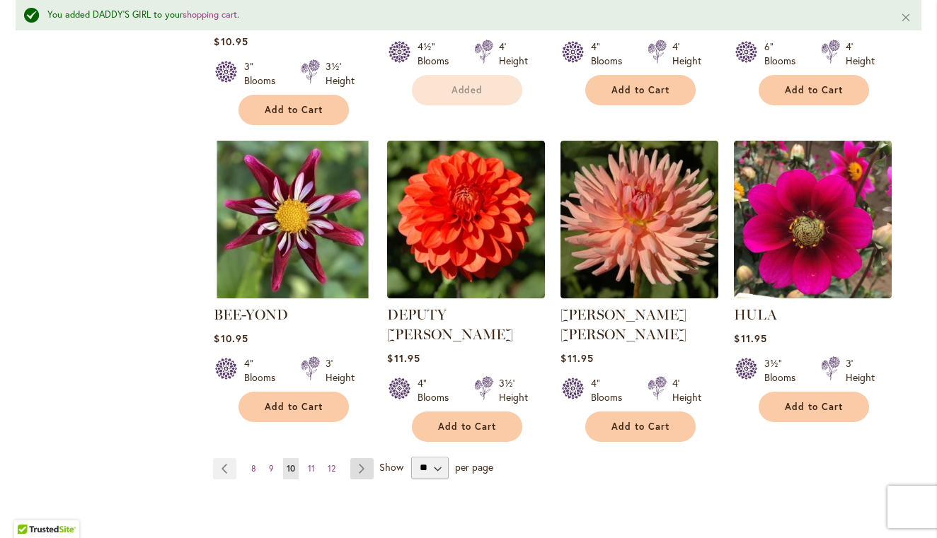
click at [353, 458] on link "Page Next" at bounding box center [361, 468] width 23 height 21
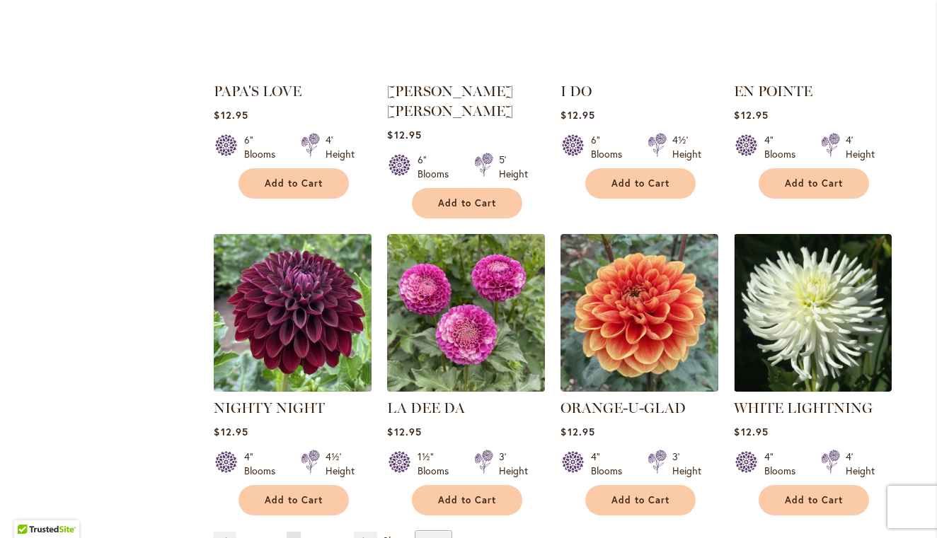
scroll to position [1022, 0]
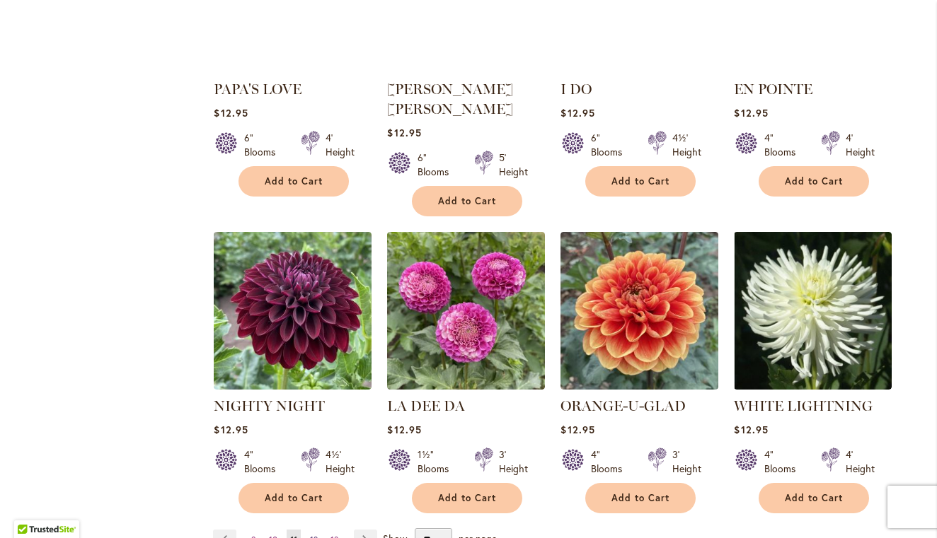
click at [318, 530] on link "Page 12" at bounding box center [313, 540] width 15 height 21
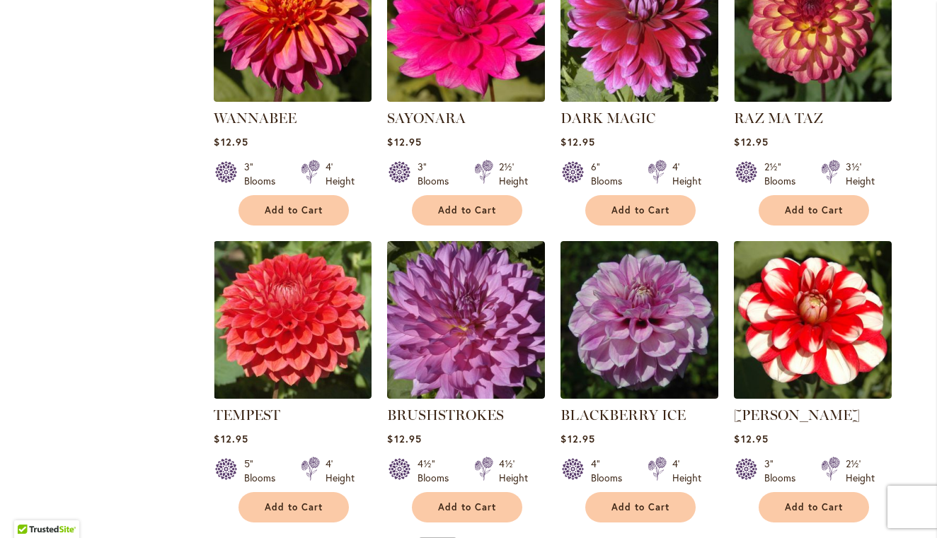
scroll to position [995, 0]
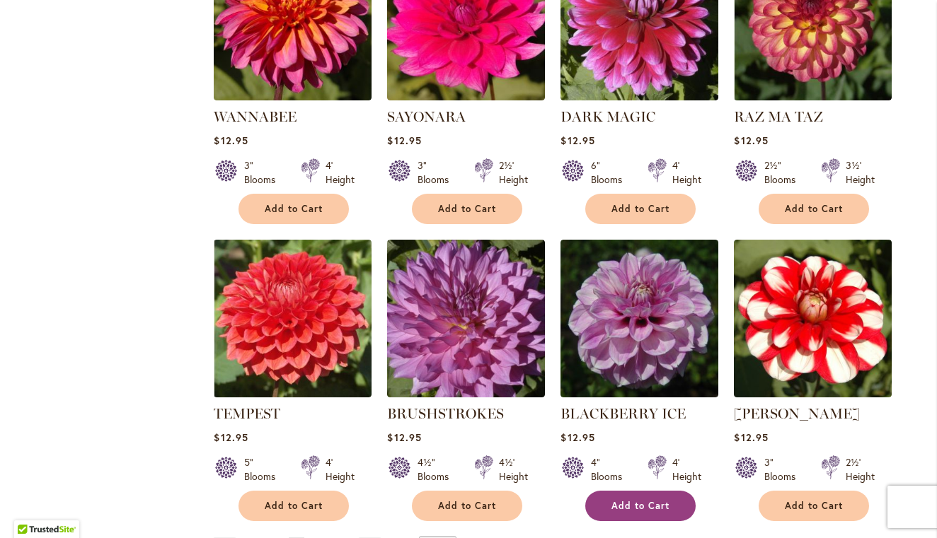
click at [621, 500] on span "Add to Cart" at bounding box center [640, 506] width 58 height 12
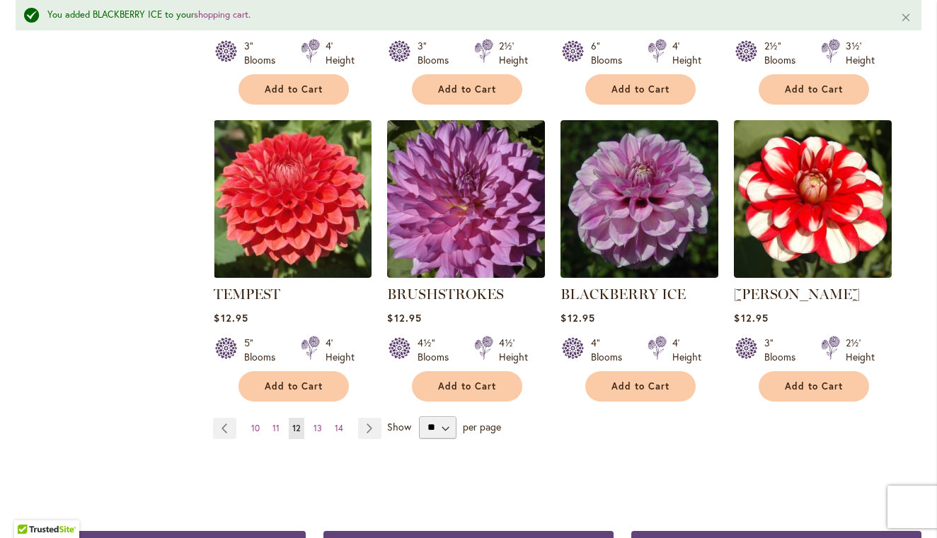
scroll to position [1151, 0]
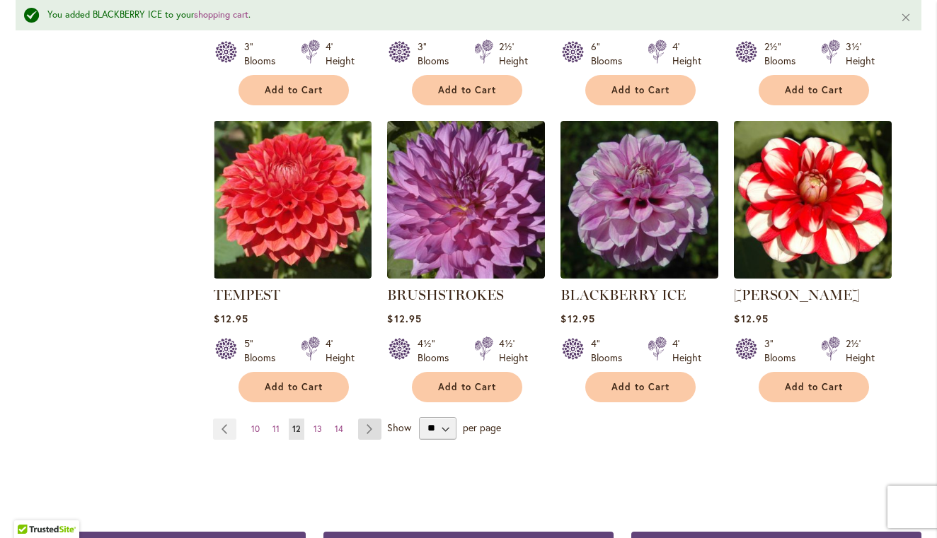
click at [361, 419] on link "Page Next" at bounding box center [369, 429] width 23 height 21
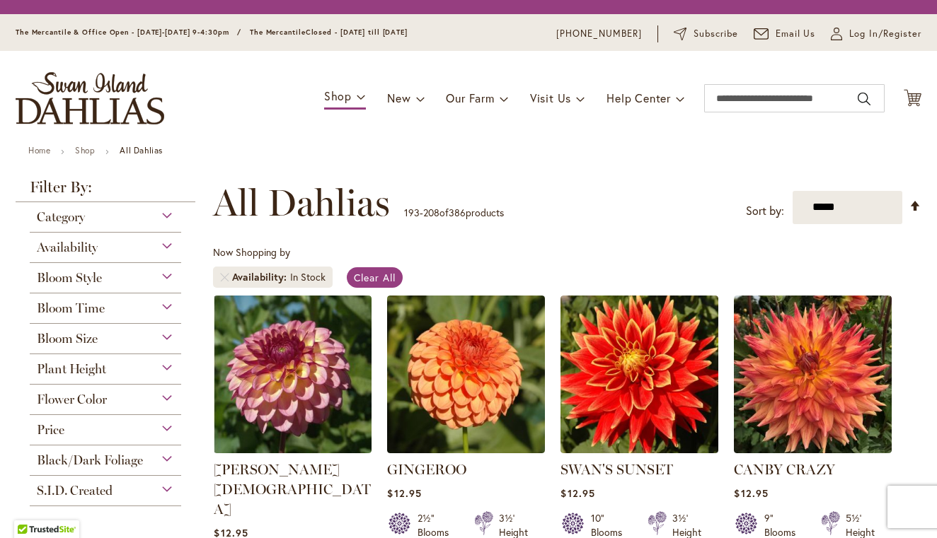
scroll to position [262, 0]
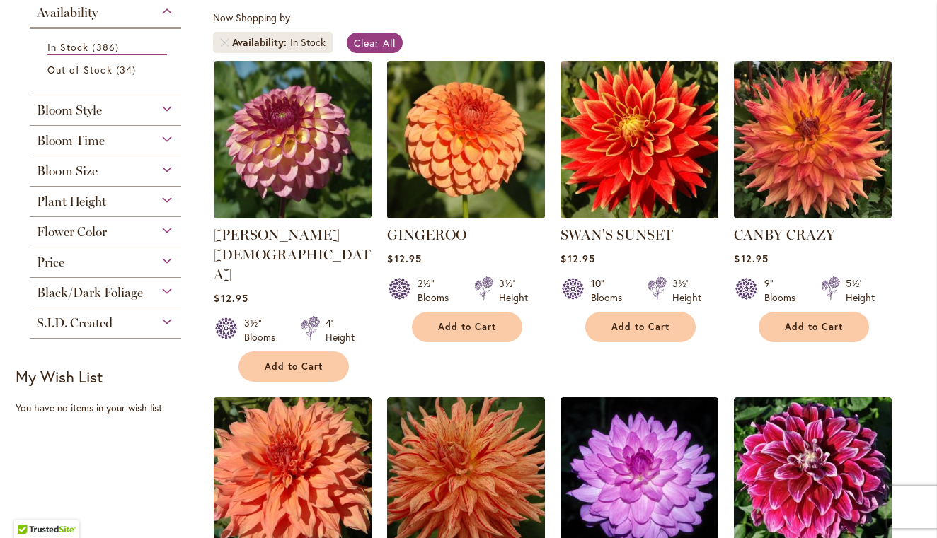
click at [511, 101] on img at bounding box center [466, 140] width 166 height 166
